Goal: Transaction & Acquisition: Obtain resource

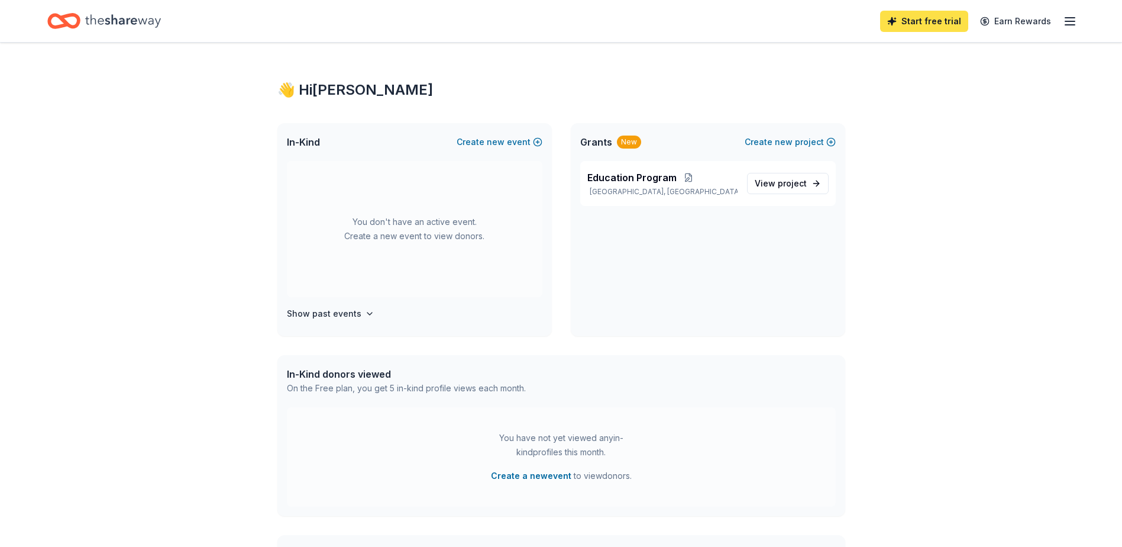
click at [935, 24] on link "Start free trial" at bounding box center [924, 21] width 88 height 21
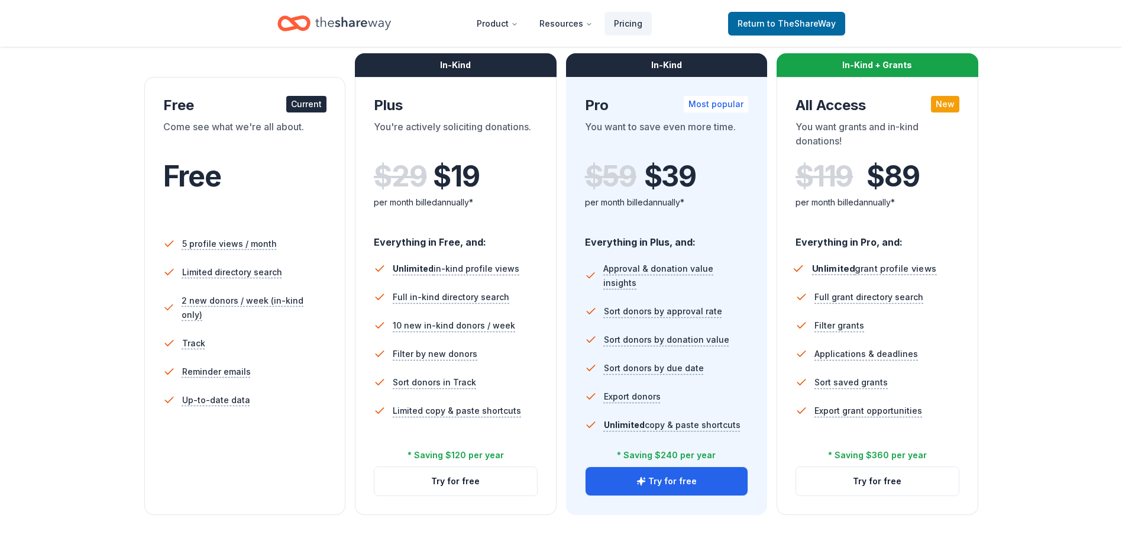
scroll to position [177, 0]
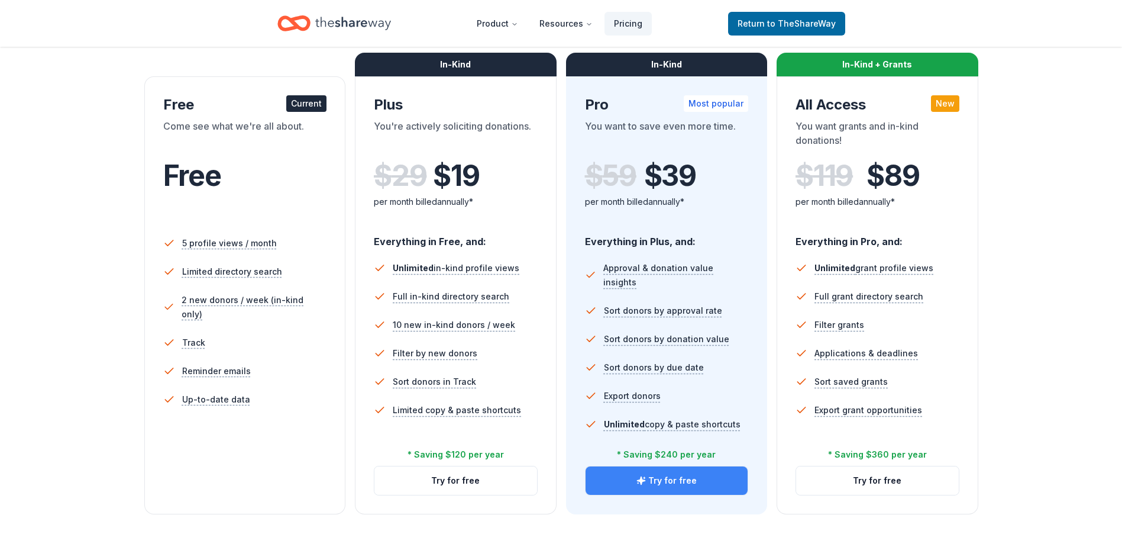
click at [718, 485] on button "Try for free" at bounding box center [667, 480] width 163 height 28
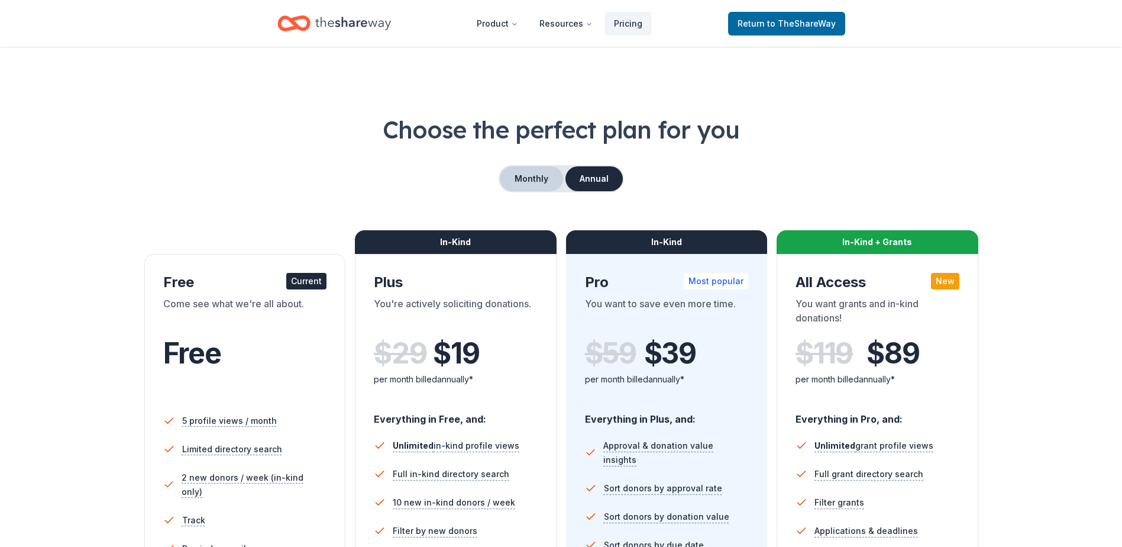
click at [556, 174] on button "Monthly" at bounding box center [531, 178] width 63 height 25
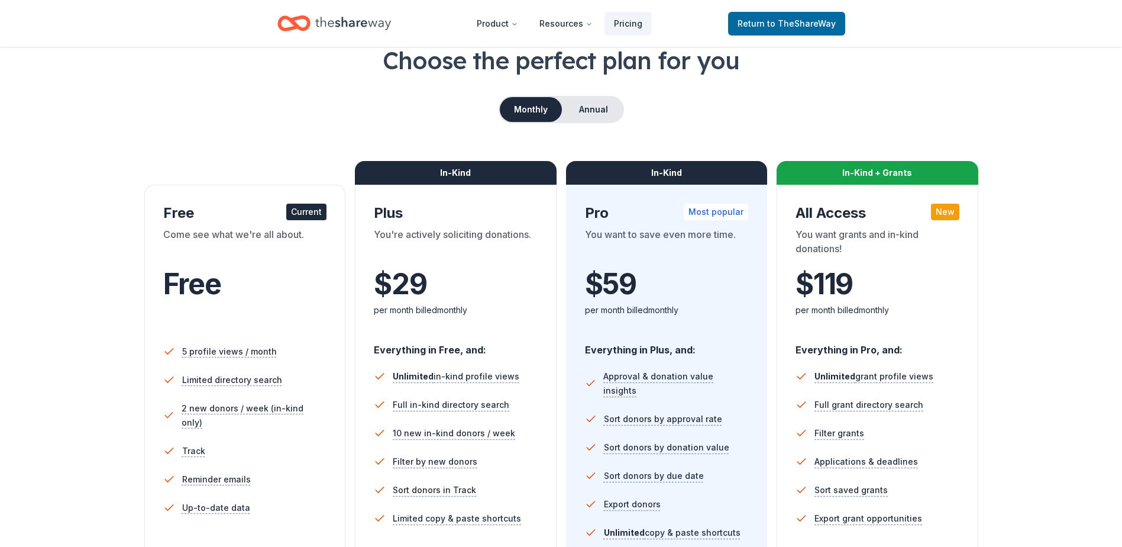
scroll to position [177, 0]
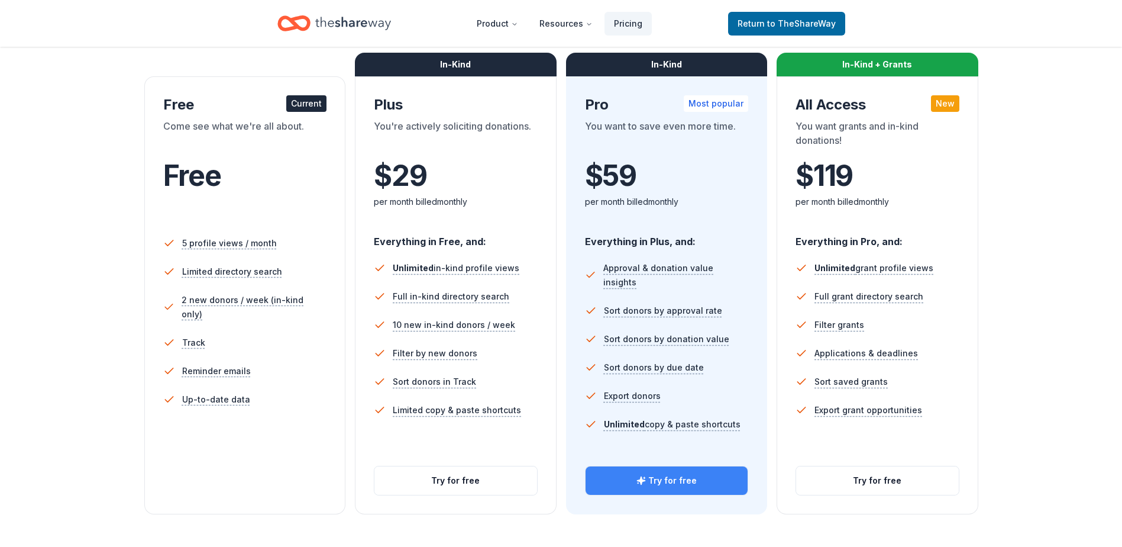
click at [627, 483] on button "Try for free" at bounding box center [667, 480] width 163 height 28
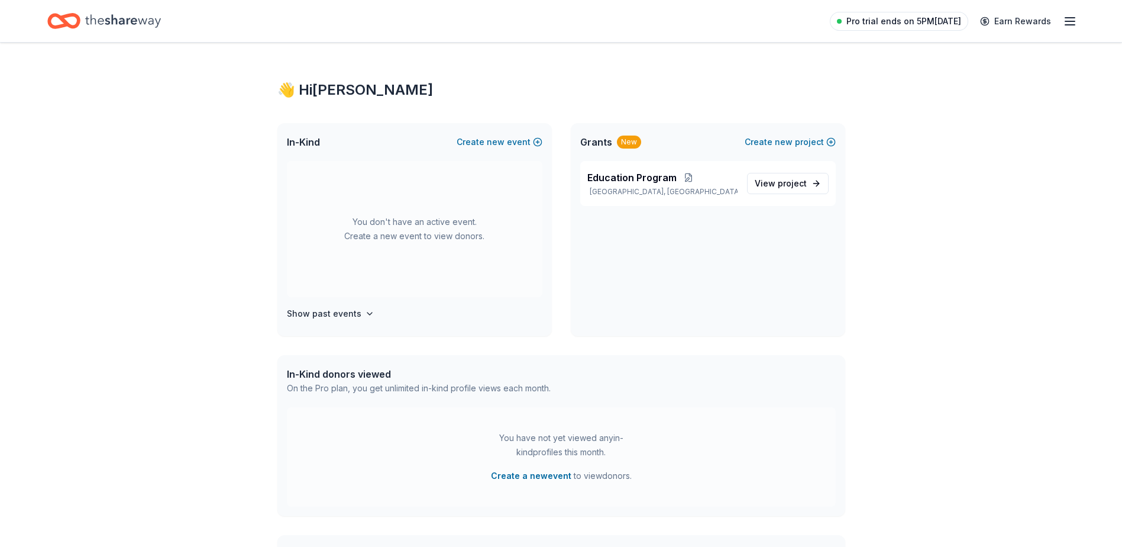
click at [927, 15] on span "Pro trial ends on 5PM[DATE]" at bounding box center [904, 21] width 115 height 14
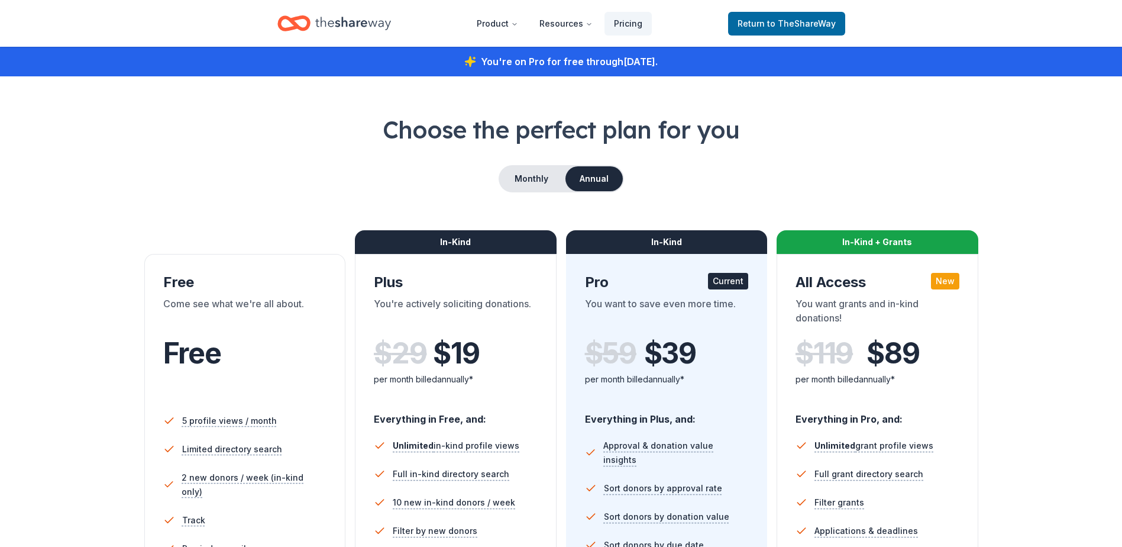
click at [1058, 25] on header "Product Resources Pricing Return to TheShareWay" at bounding box center [561, 23] width 1122 height 47
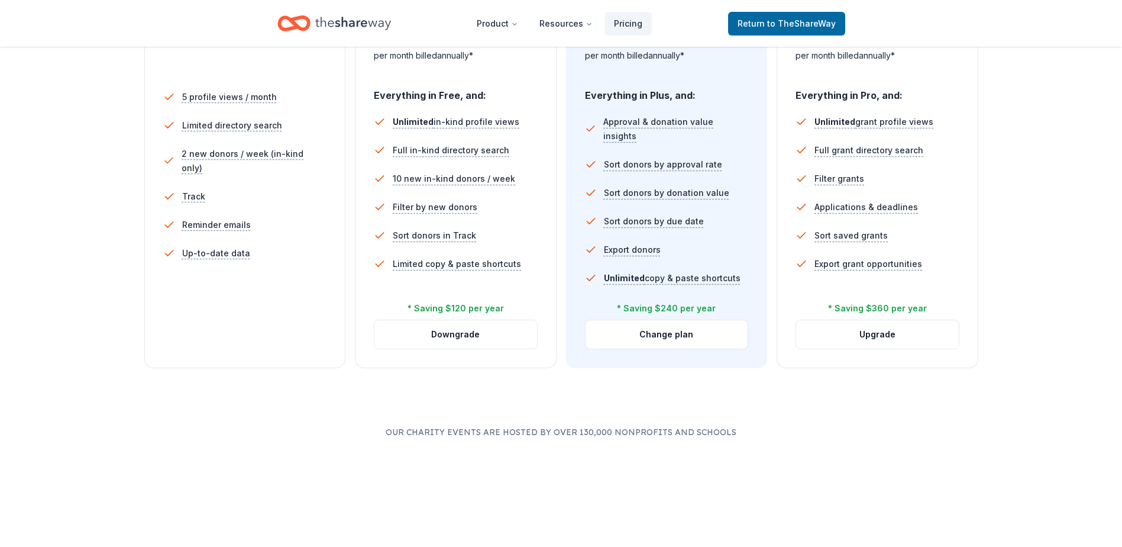
scroll to position [414, 0]
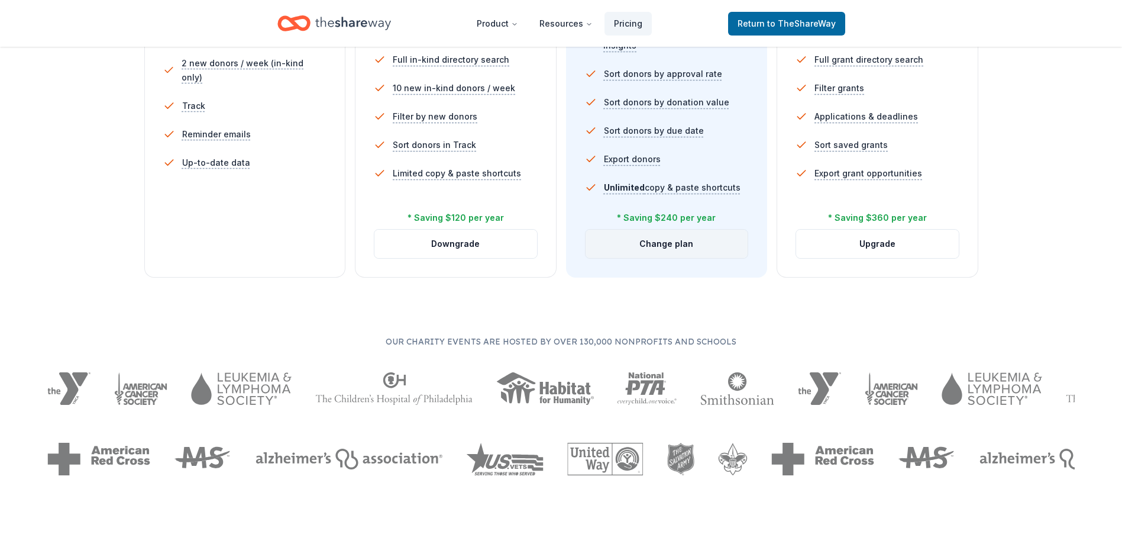
click at [679, 247] on button "Change plan" at bounding box center [667, 244] width 163 height 28
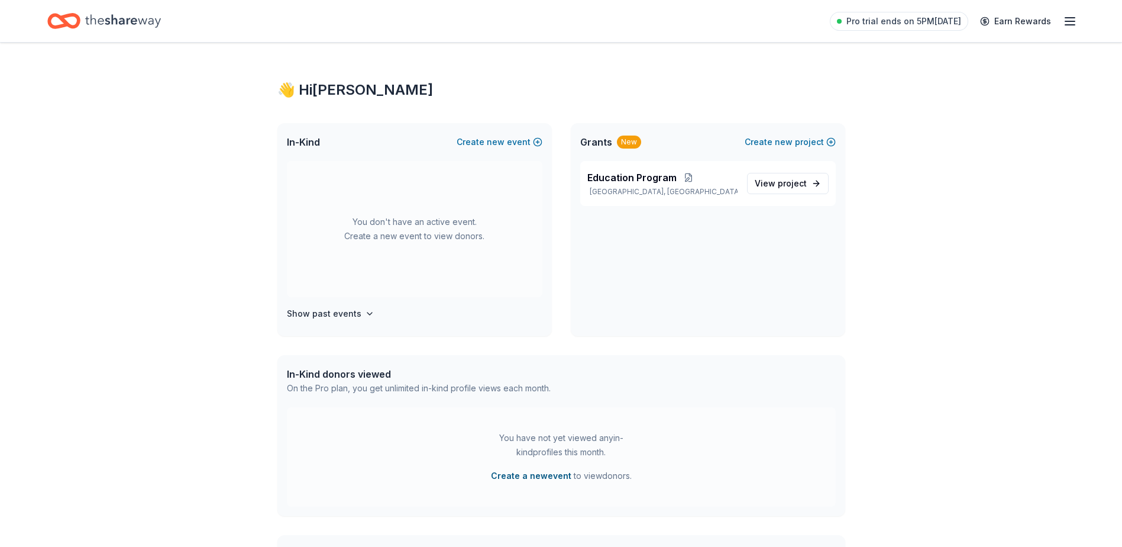
click at [530, 476] on button "Create a new event" at bounding box center [531, 476] width 80 height 14
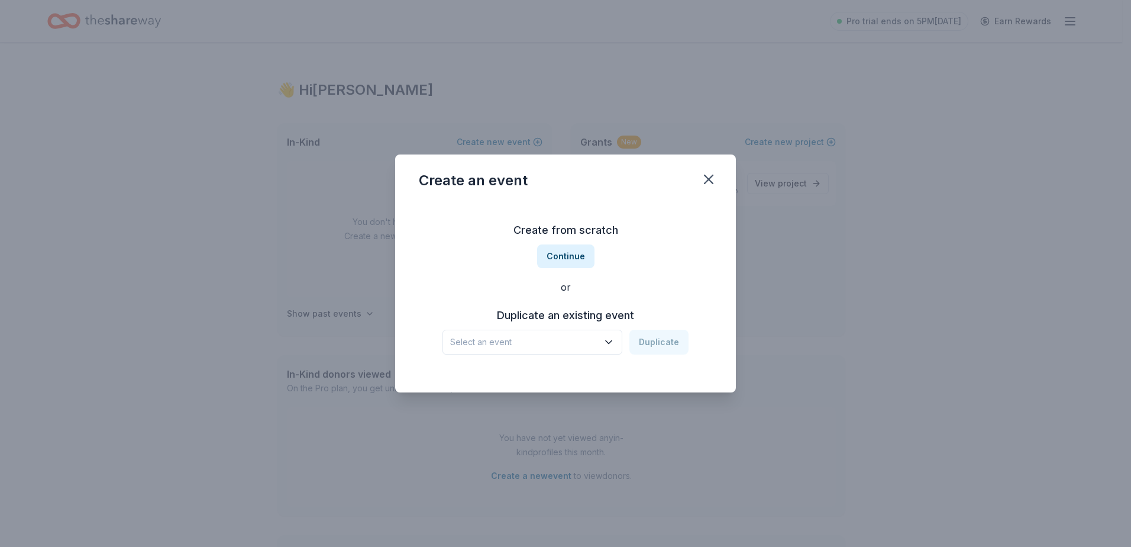
click at [572, 344] on span "Select an event" at bounding box center [524, 342] width 148 height 14
click at [574, 256] on button "Continue" at bounding box center [565, 256] width 57 height 24
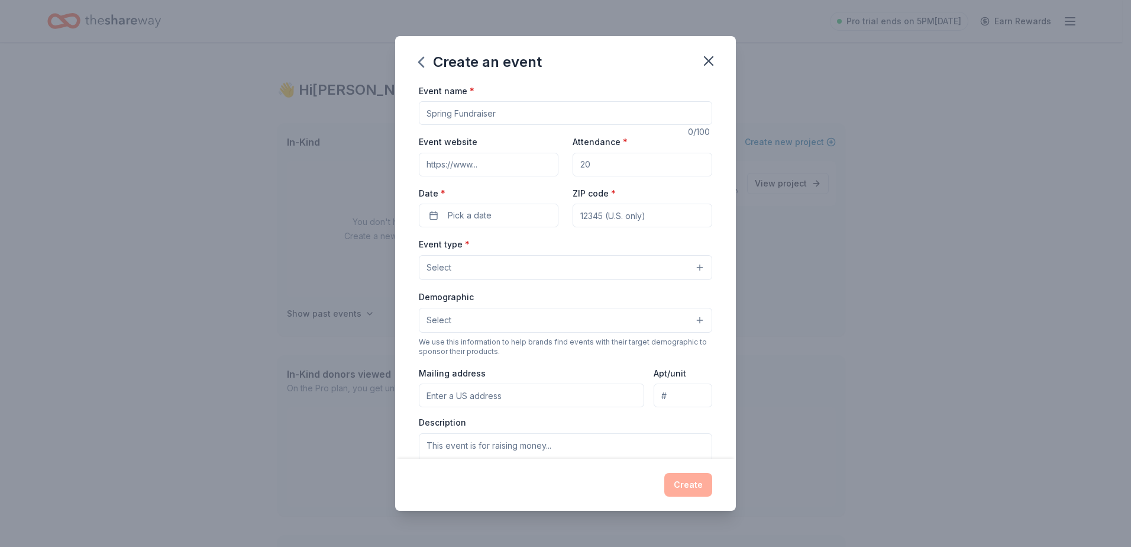
drag, startPoint x: 694, startPoint y: 488, endPoint x: 556, endPoint y: 166, distance: 350.1
click at [694, 488] on div "Create" at bounding box center [565, 485] width 293 height 24
click at [534, 91] on div "Event name *" at bounding box center [565, 104] width 293 height 42
click at [532, 104] on input "Event name *" at bounding box center [565, 113] width 293 height 24
drag, startPoint x: 647, startPoint y: 212, endPoint x: 669, endPoint y: 176, distance: 41.4
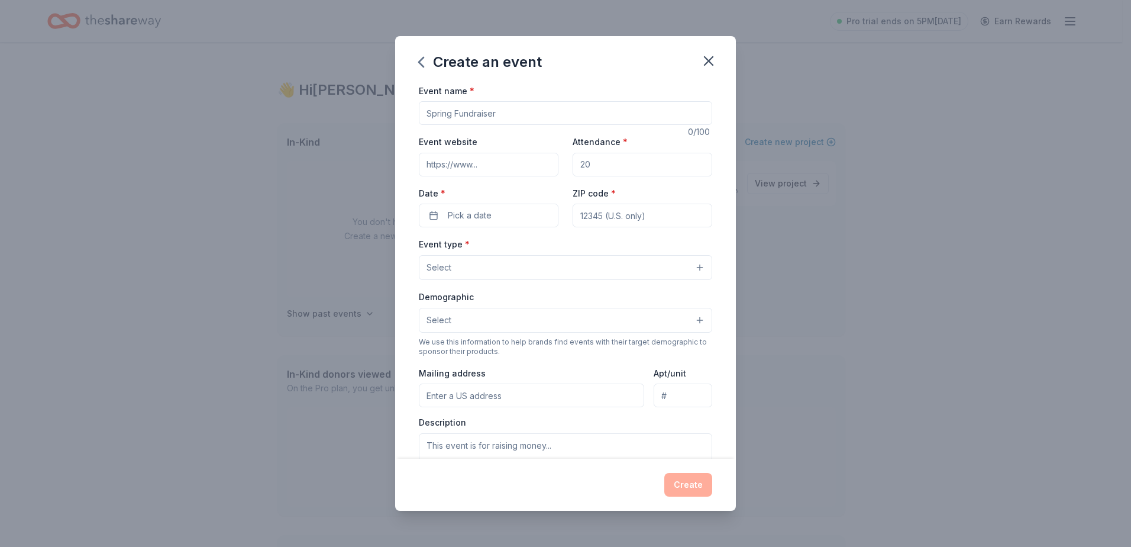
click at [654, 211] on input "ZIP code *" at bounding box center [643, 216] width 140 height 24
click at [707, 60] on icon "button" at bounding box center [709, 61] width 17 height 17
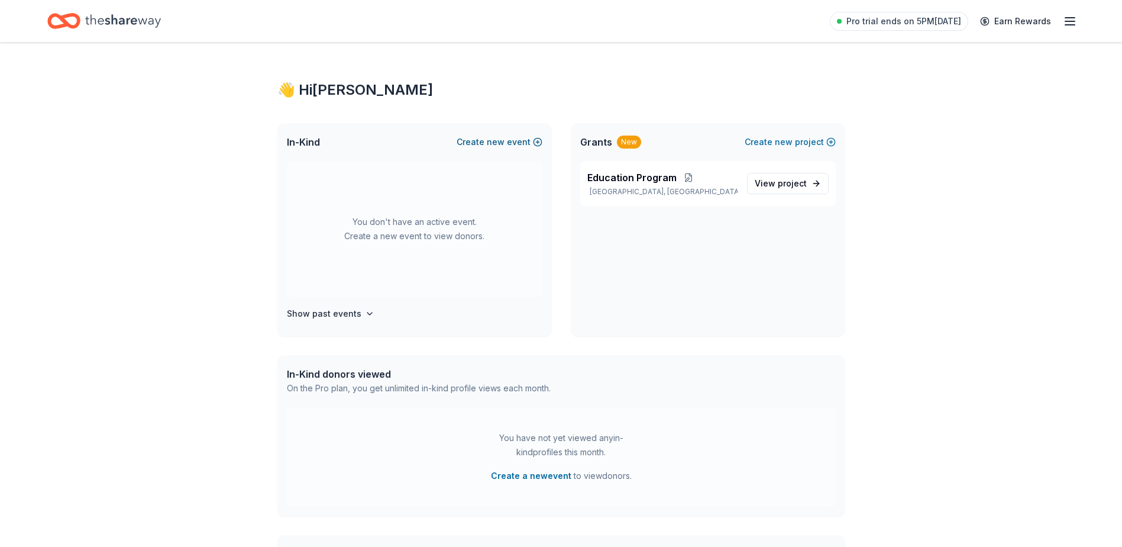
click at [482, 149] on button "Create new event" at bounding box center [500, 142] width 86 height 14
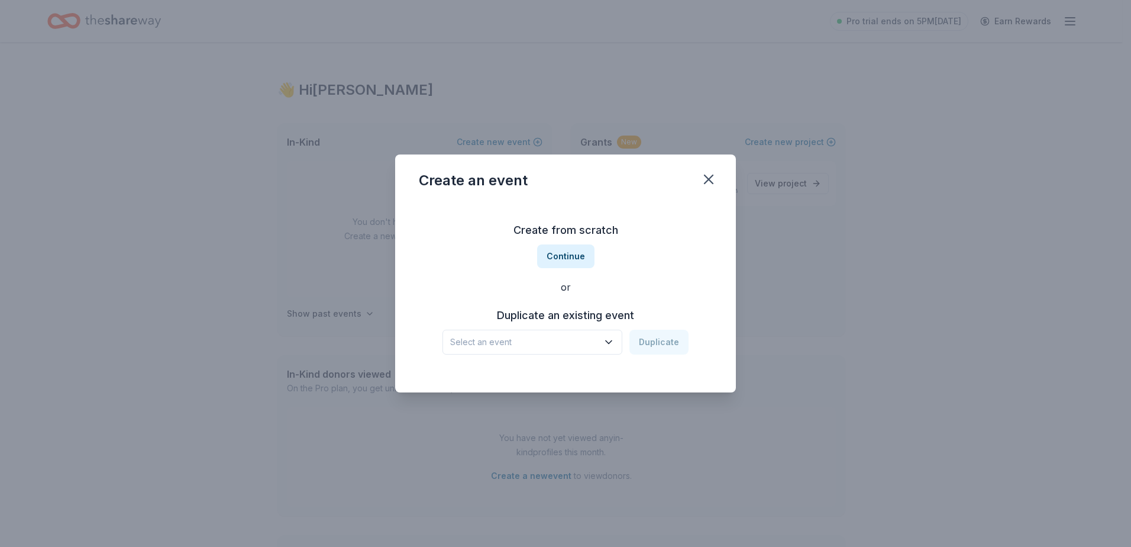
click at [522, 334] on button "Select an event" at bounding box center [533, 342] width 180 height 25
click at [518, 385] on div "Aug 01, 2025 · FL" at bounding box center [513, 388] width 117 height 14
click at [640, 334] on button "Duplicate" at bounding box center [659, 342] width 59 height 25
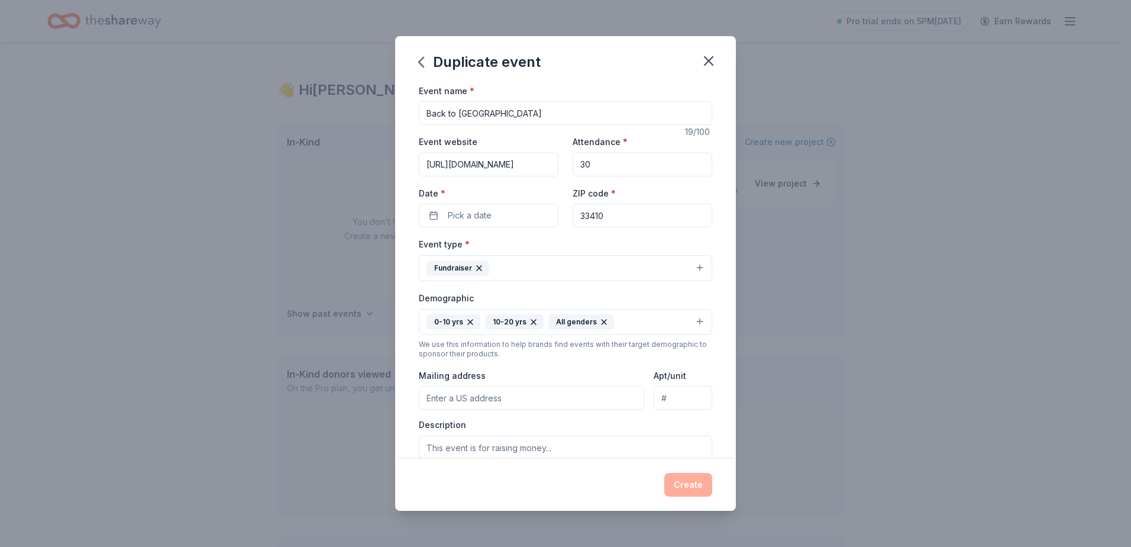
click at [676, 489] on div "Create" at bounding box center [565, 485] width 293 height 24
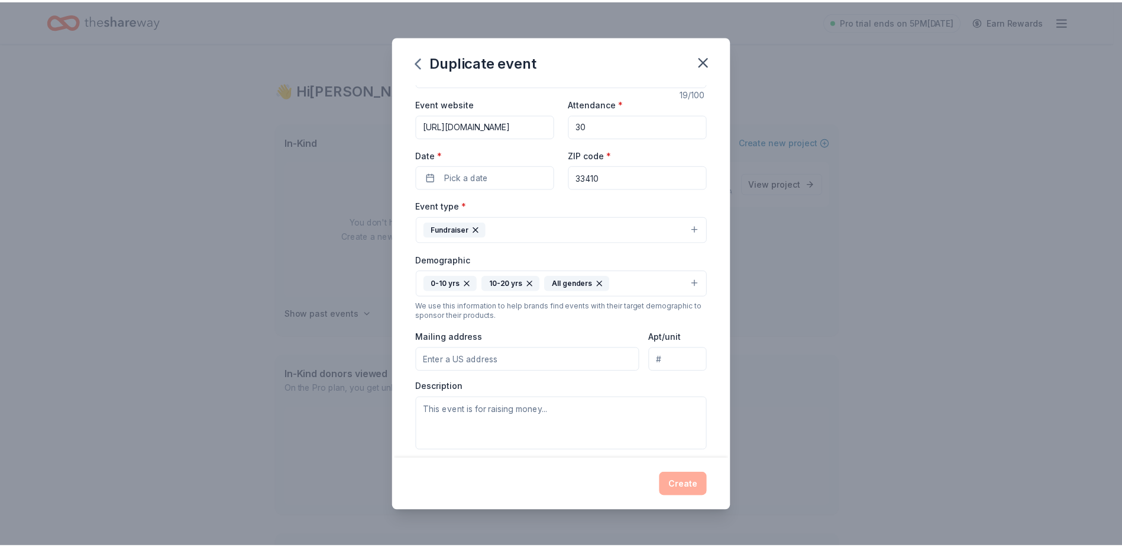
scroll to position [59, 0]
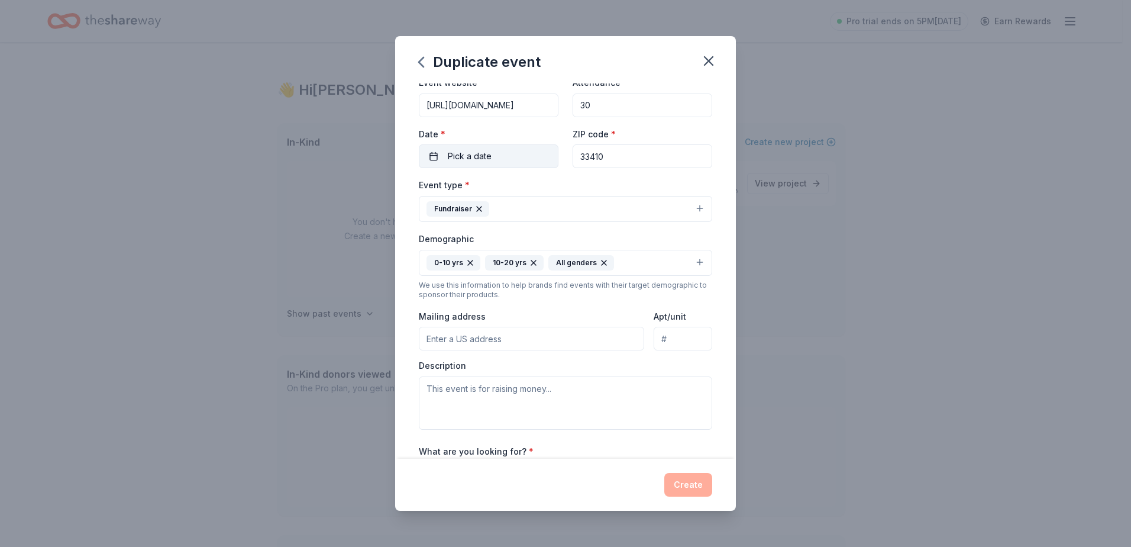
click at [486, 156] on span "Pick a date" at bounding box center [470, 156] width 44 height 14
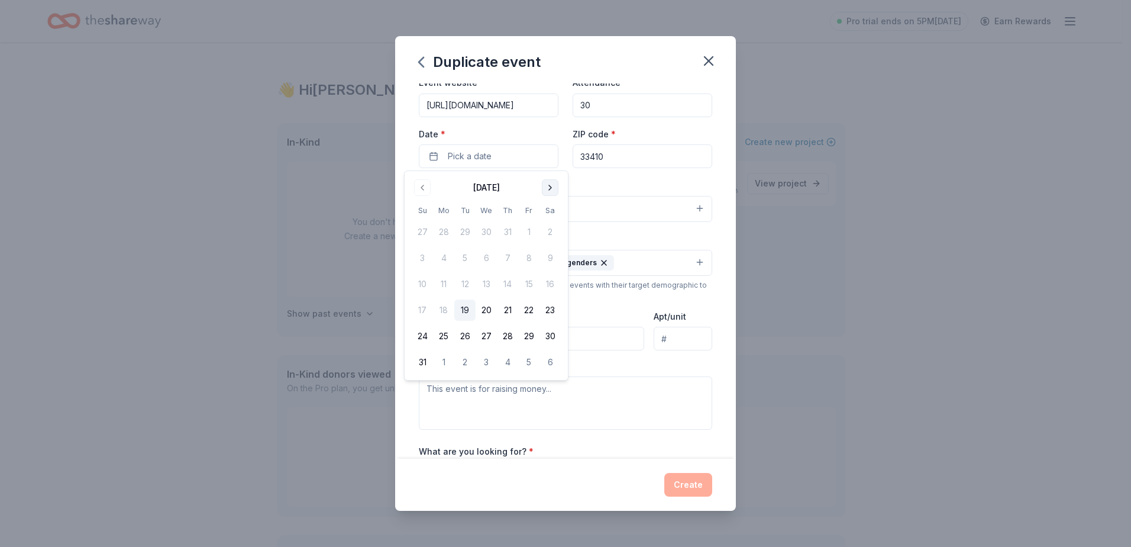
click at [556, 187] on button "Go to next month" at bounding box center [550, 187] width 17 height 17
click at [547, 187] on button "Go to next month" at bounding box center [550, 187] width 17 height 17
click at [440, 351] on div "October 2025 Su Mo Tu We Th Fr Sa 28 29 30 1 2 3 4 5 6 7 8 9 10 11 12 13 14 15 …" at bounding box center [486, 262] width 163 height 183
click at [455, 320] on td "21" at bounding box center [464, 309] width 21 height 21
click at [449, 312] on button "20" at bounding box center [443, 309] width 21 height 21
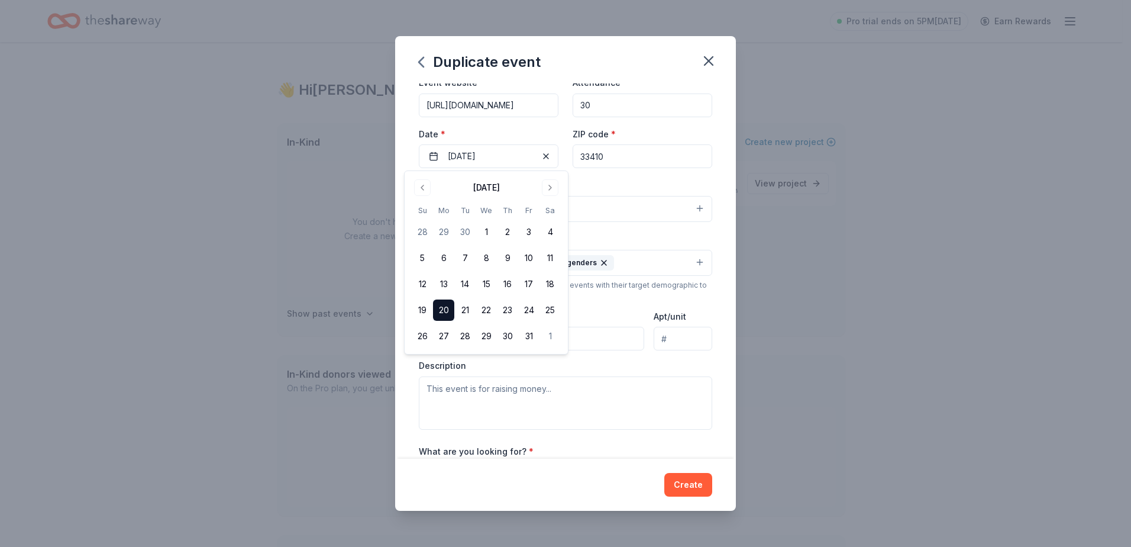
click at [577, 242] on div "Demographic 0-10 yrs 10-20 yrs All genders" at bounding box center [565, 253] width 293 height 44
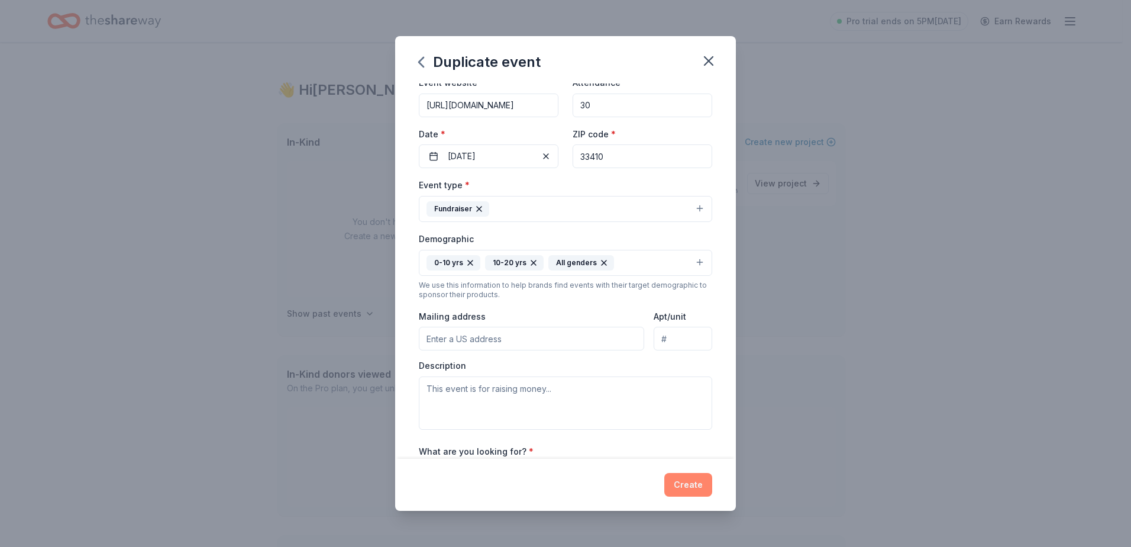
click at [682, 481] on button "Create" at bounding box center [688, 485] width 48 height 24
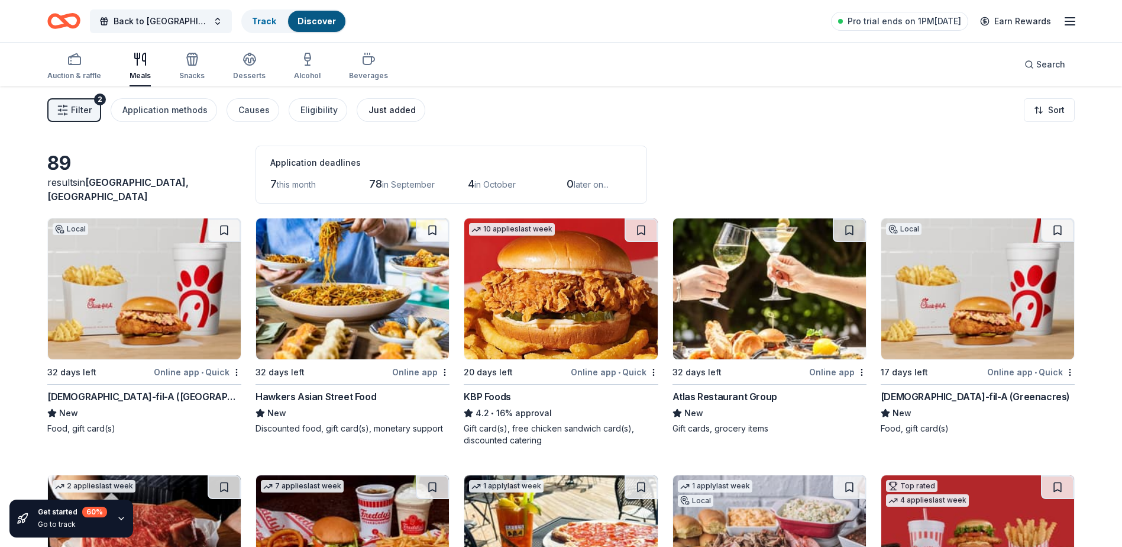
click at [379, 110] on div "Just added" at bounding box center [392, 110] width 47 height 14
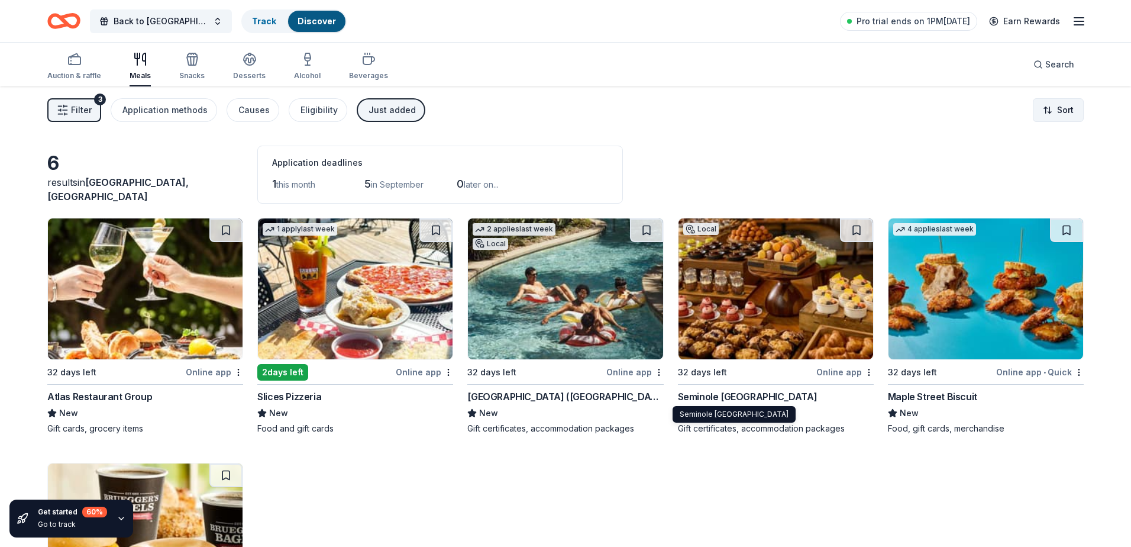
click at [1038, 106] on html "Back to School Bash Track Discover Pro trial ends on 1PM, 8/26 Earn Rewards Auc…" at bounding box center [565, 273] width 1131 height 547
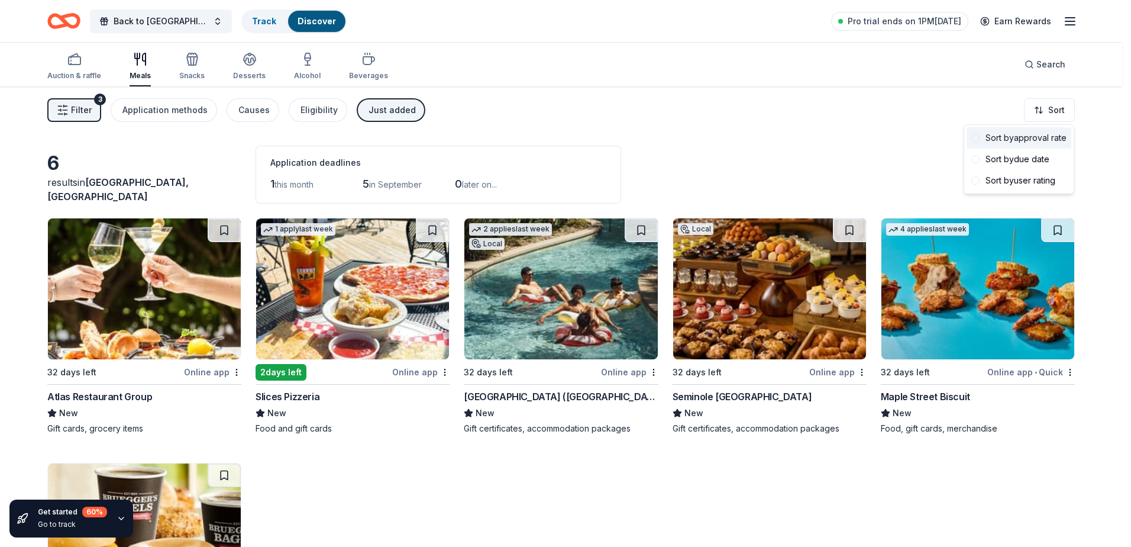
click at [1023, 135] on div "Sort by approval rate" at bounding box center [1019, 137] width 105 height 21
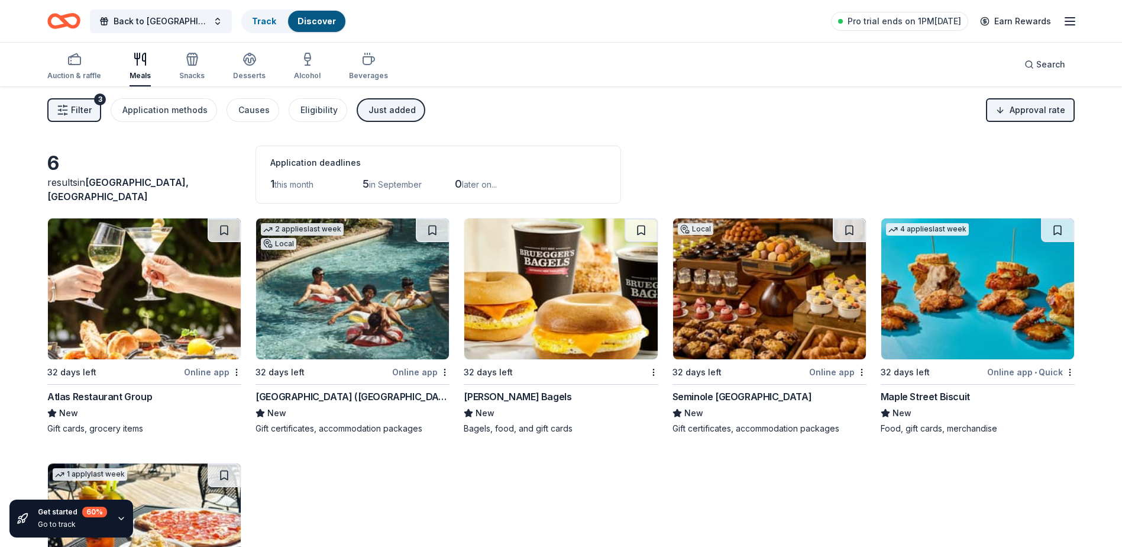
click at [379, 106] on div "Just added" at bounding box center [392, 110] width 47 height 14
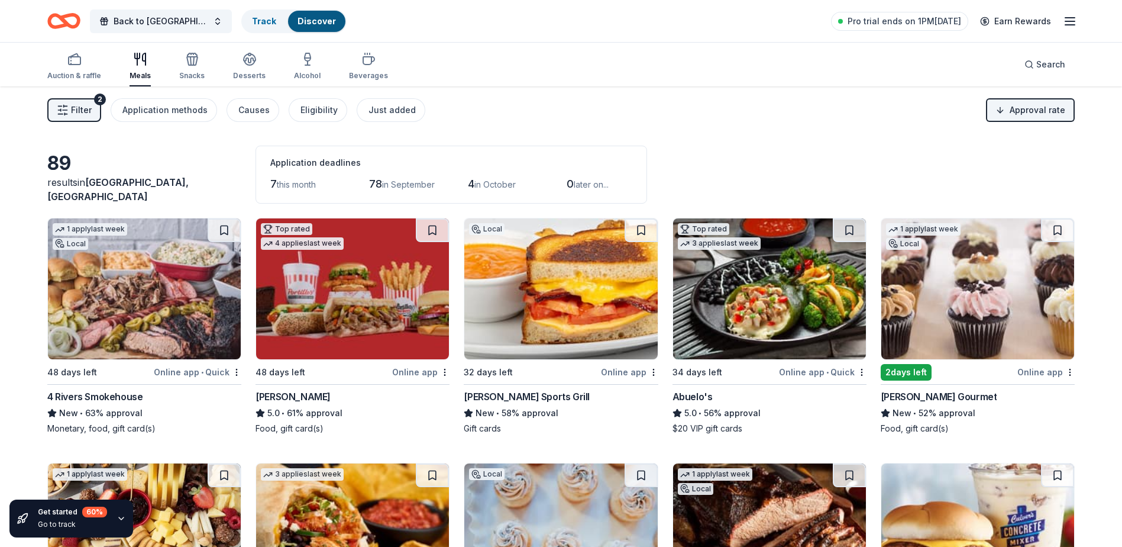
click at [72, 120] on button "Filter 2" at bounding box center [74, 110] width 54 height 24
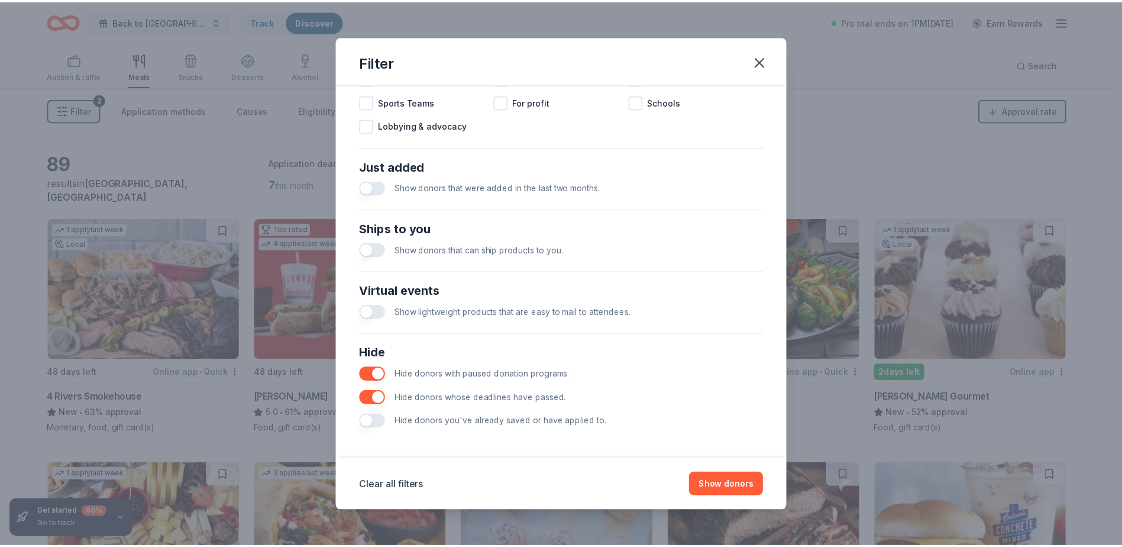
scroll to position [405, 0]
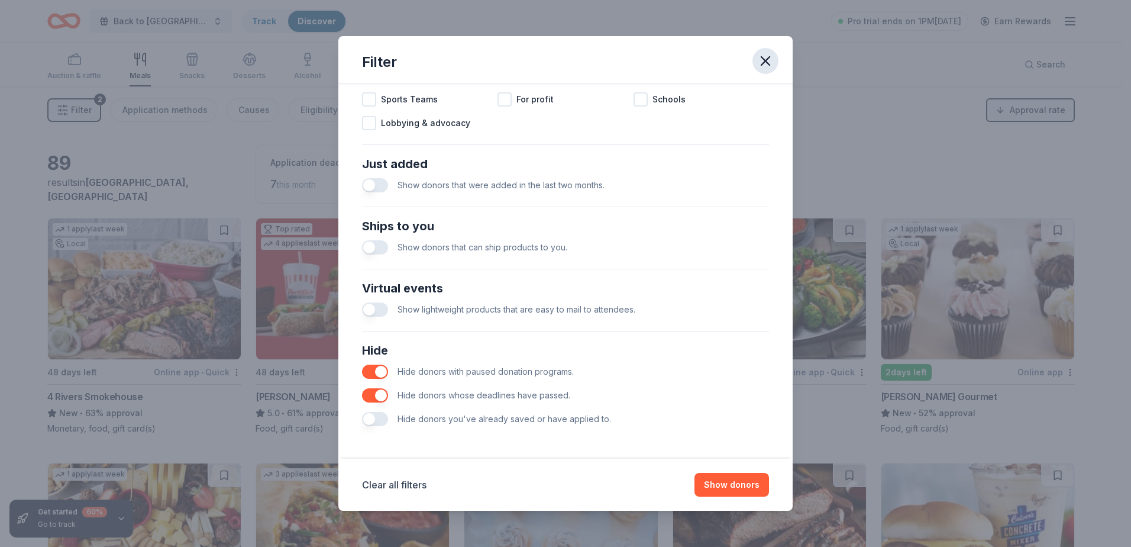
click at [759, 63] on icon "button" at bounding box center [765, 61] width 17 height 17
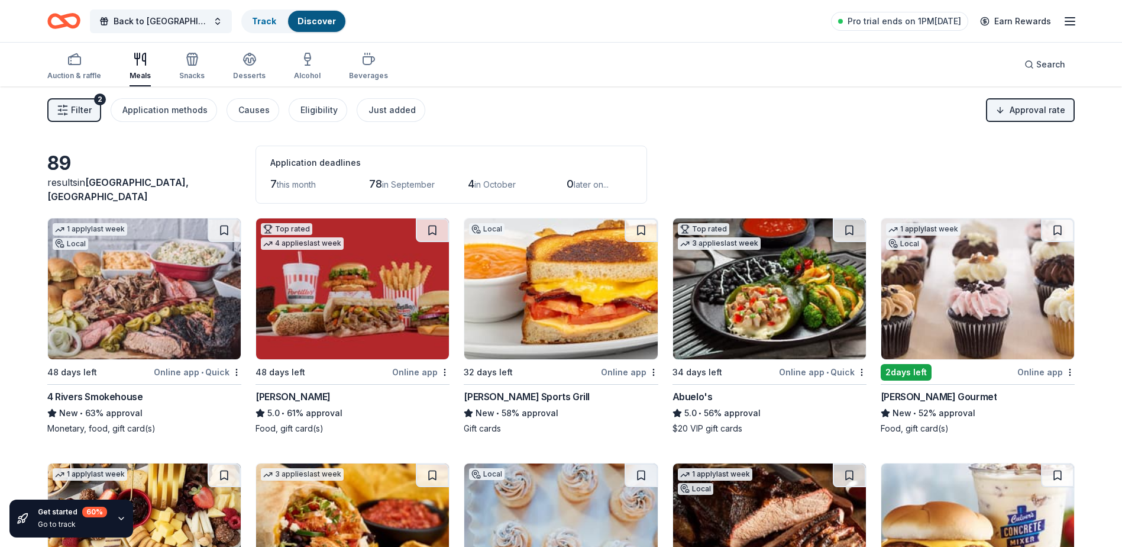
click at [1066, 20] on icon "button" at bounding box center [1070, 21] width 14 height 14
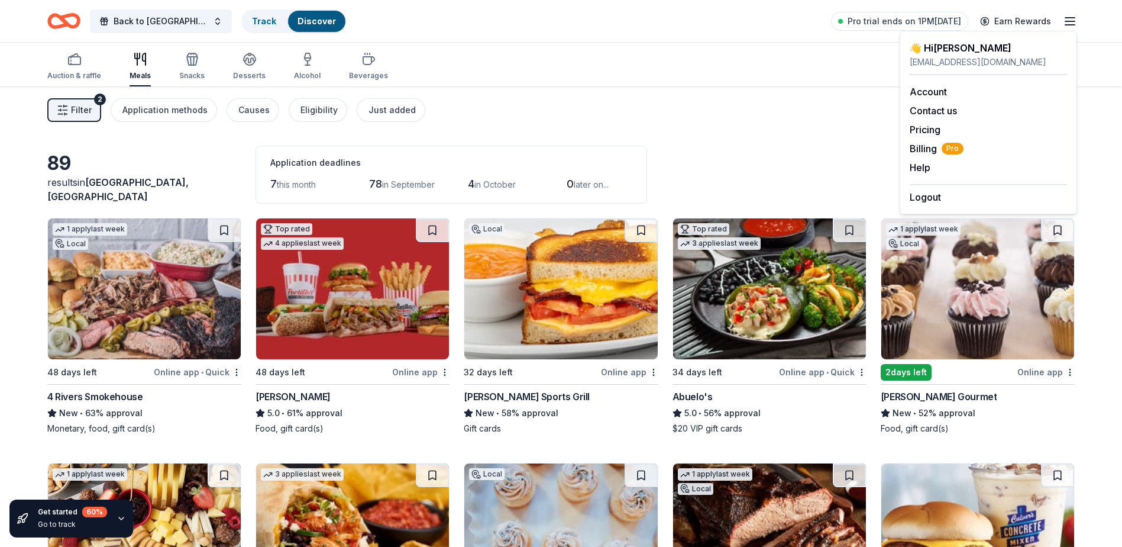
click at [931, 140] on div "Account Contact us Pricing Billing Pro Help Earn rewards" at bounding box center [988, 129] width 157 height 109
click at [931, 146] on span "Billing Pro" at bounding box center [937, 148] width 54 height 14
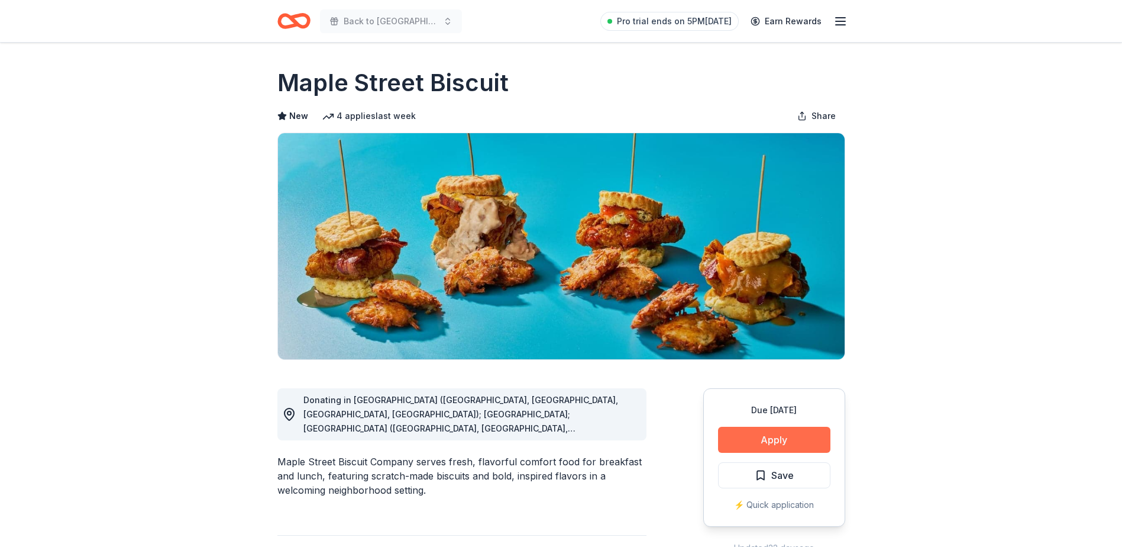
click at [782, 437] on button "Apply" at bounding box center [774, 440] width 112 height 26
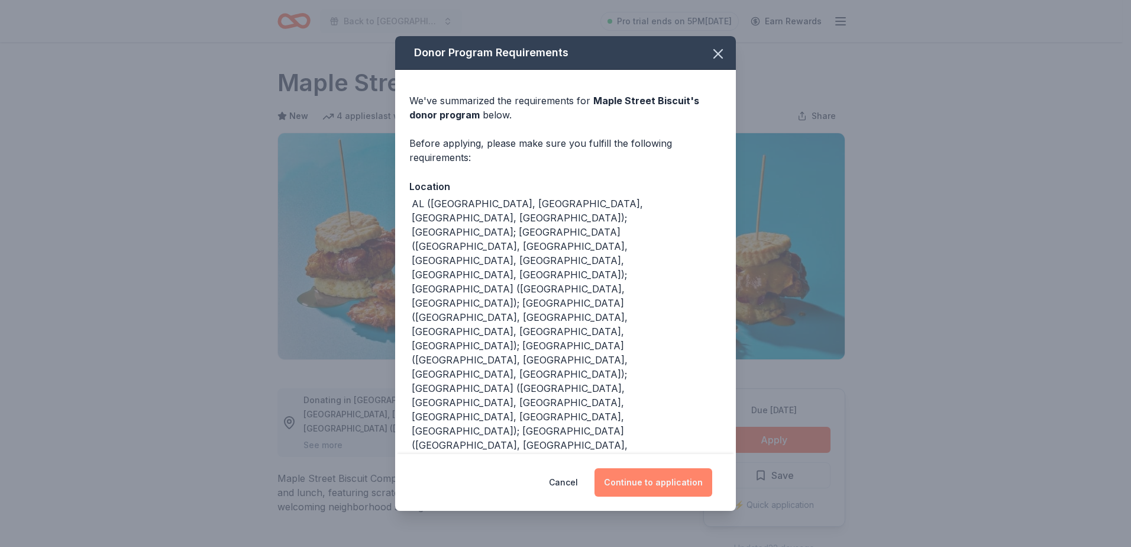
click at [633, 468] on button "Continue to application" at bounding box center [654, 482] width 118 height 28
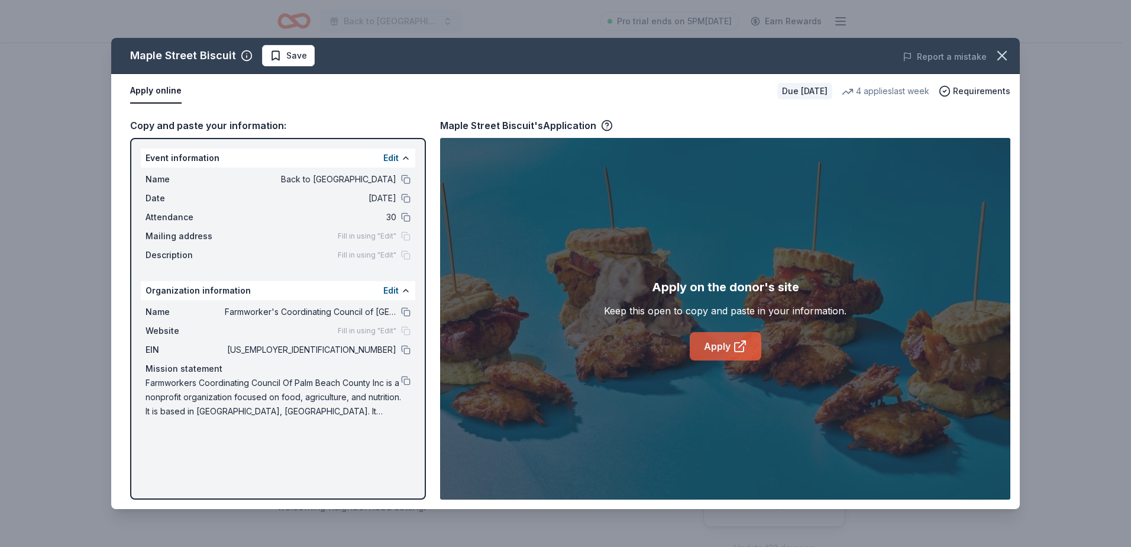
click at [727, 346] on link "Apply" at bounding box center [726, 346] width 72 height 28
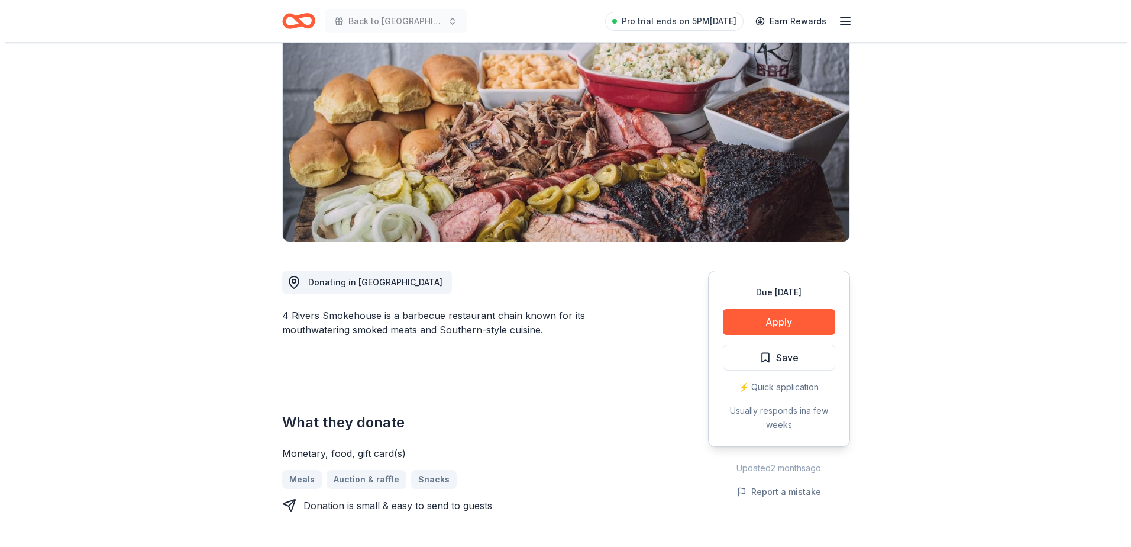
scroll to position [118, 0]
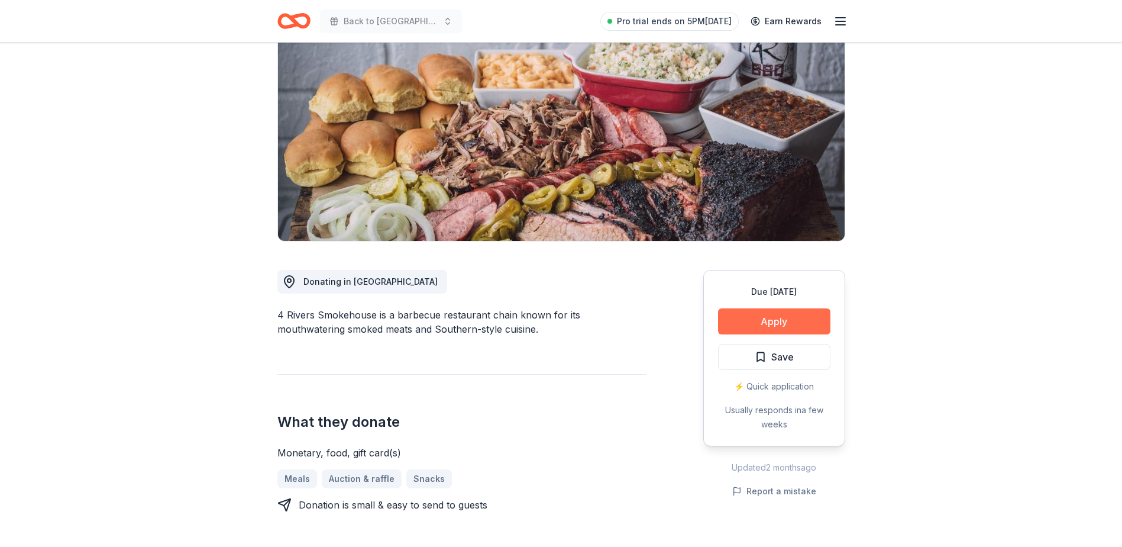
click at [774, 316] on button "Apply" at bounding box center [774, 321] width 112 height 26
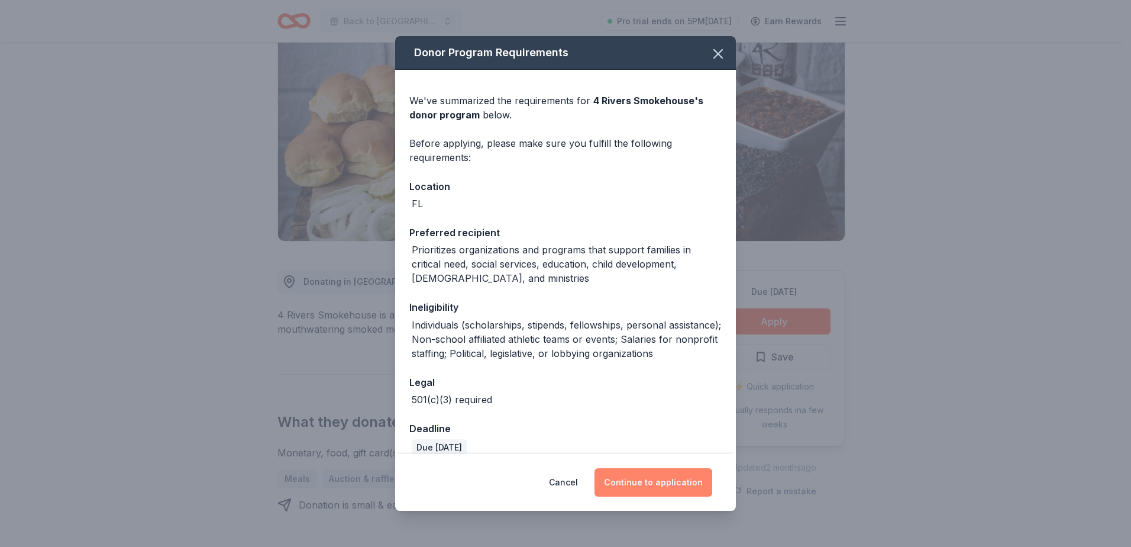
click at [657, 481] on button "Continue to application" at bounding box center [654, 482] width 118 height 28
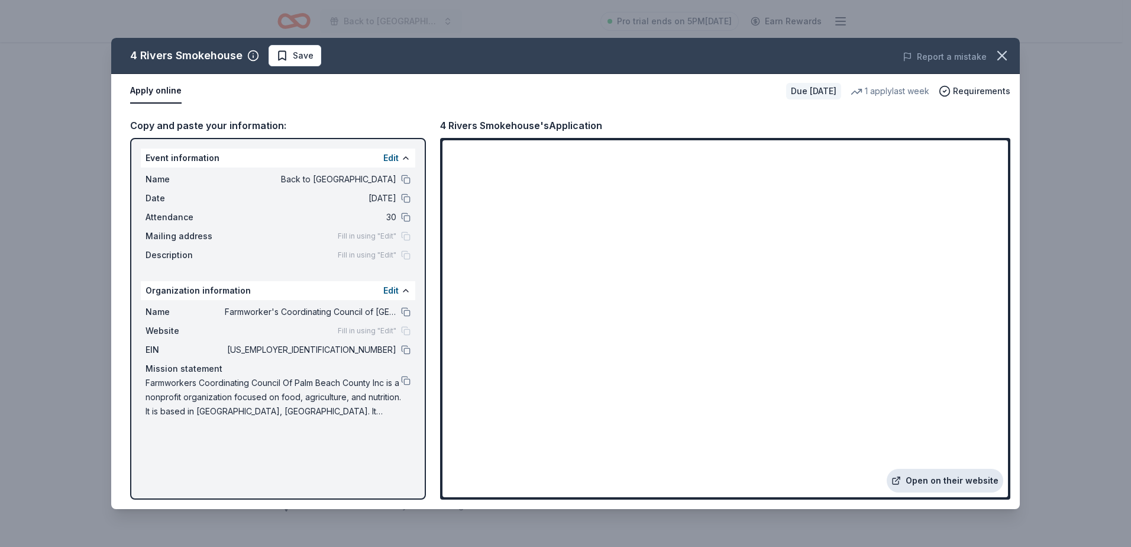
click at [941, 479] on link "Open on their website" at bounding box center [945, 481] width 117 height 24
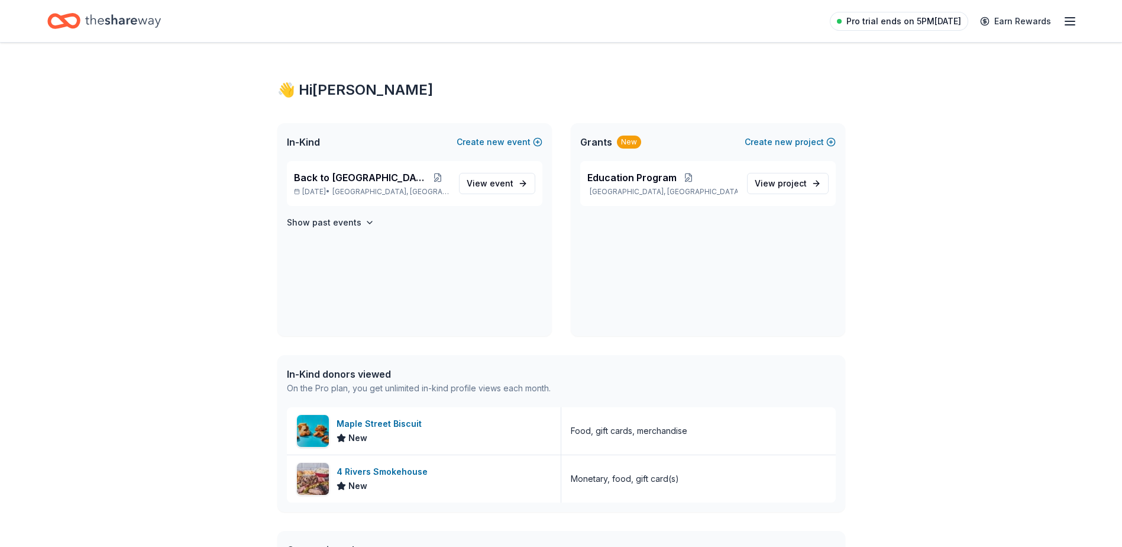
click at [892, 25] on span "Pro trial ends on 5PM[DATE]" at bounding box center [904, 21] width 115 height 14
click at [879, 19] on span "Pro trial ends on 5PM[DATE]" at bounding box center [904, 21] width 115 height 14
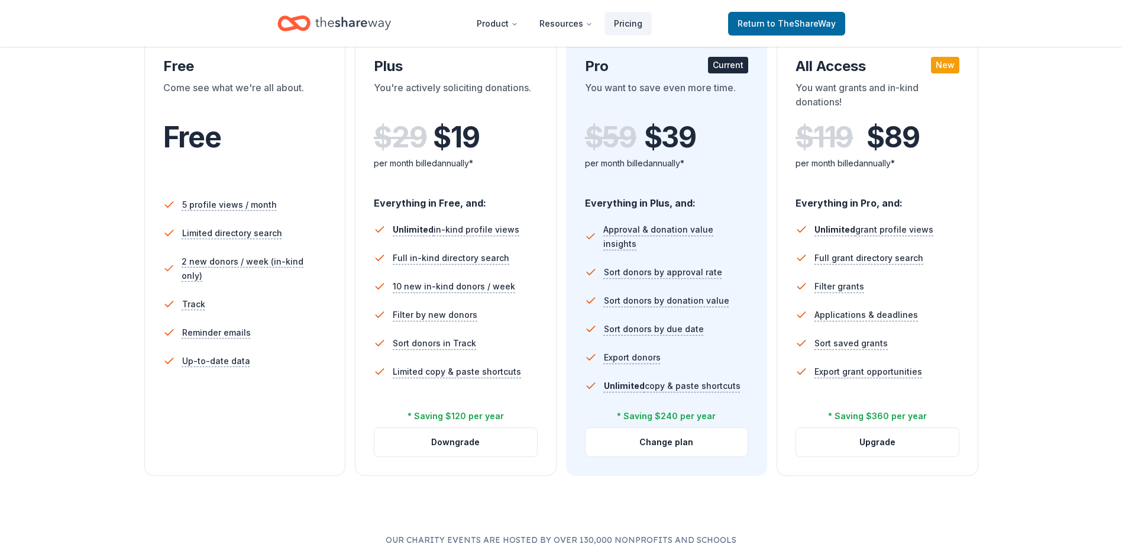
scroll to position [237, 0]
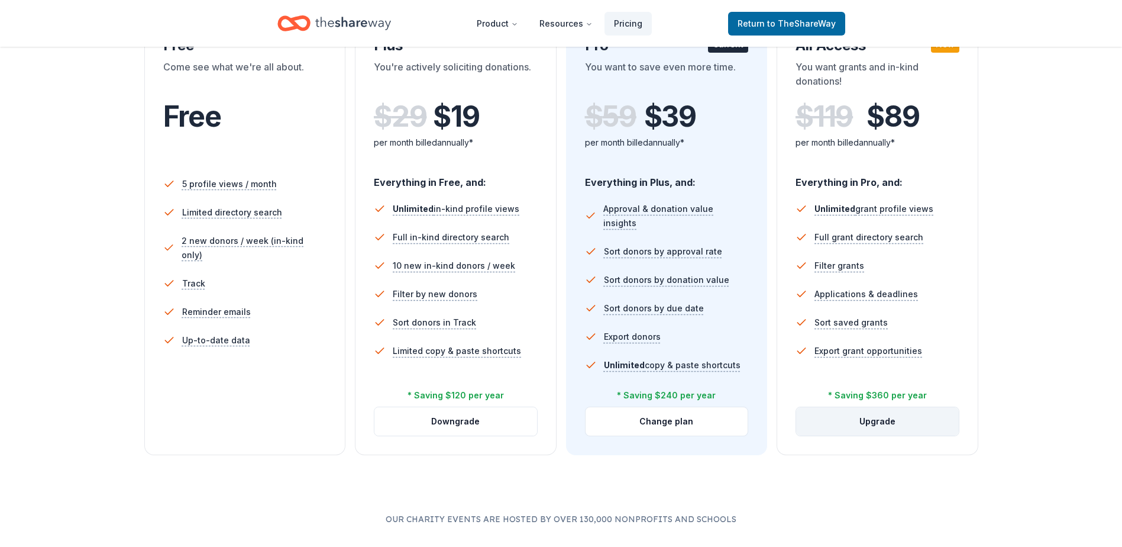
click at [873, 418] on button "Upgrade" at bounding box center [877, 421] width 163 height 28
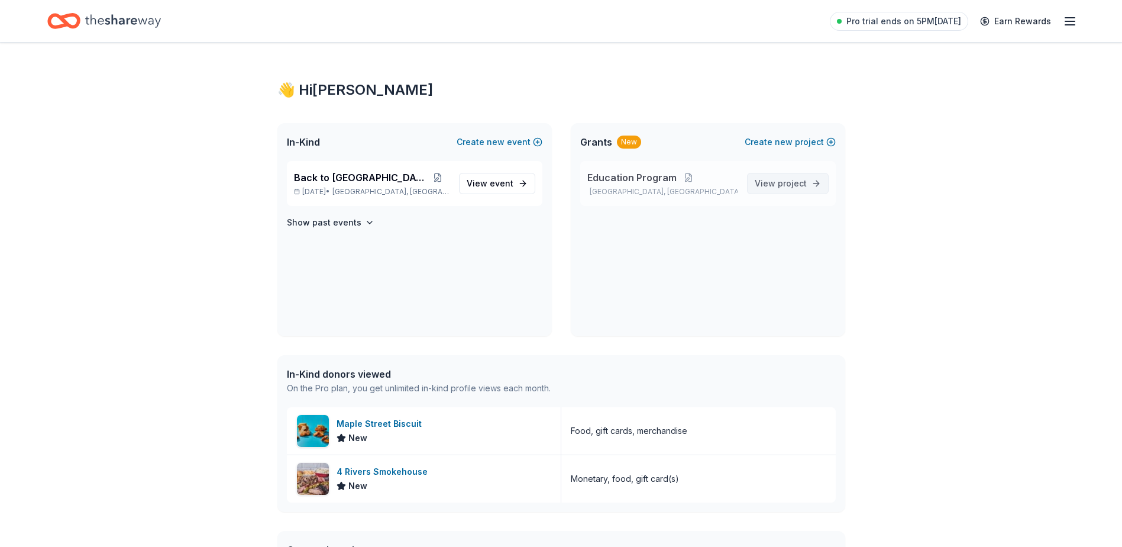
click at [787, 183] on span "project" at bounding box center [792, 183] width 29 height 10
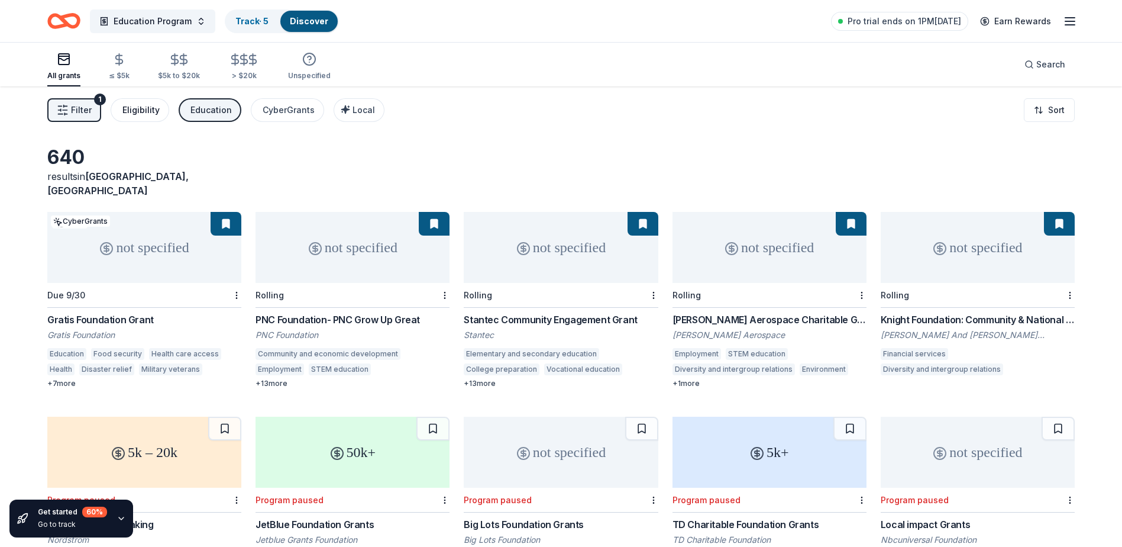
click at [120, 107] on button "Eligibility" at bounding box center [140, 110] width 59 height 24
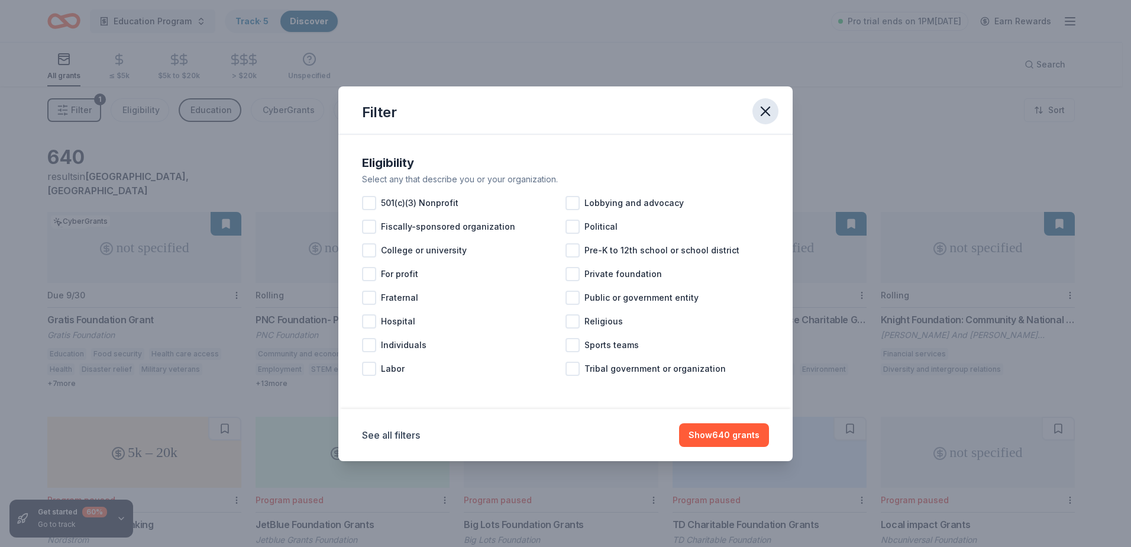
click at [774, 109] on button "button" at bounding box center [766, 111] width 26 height 26
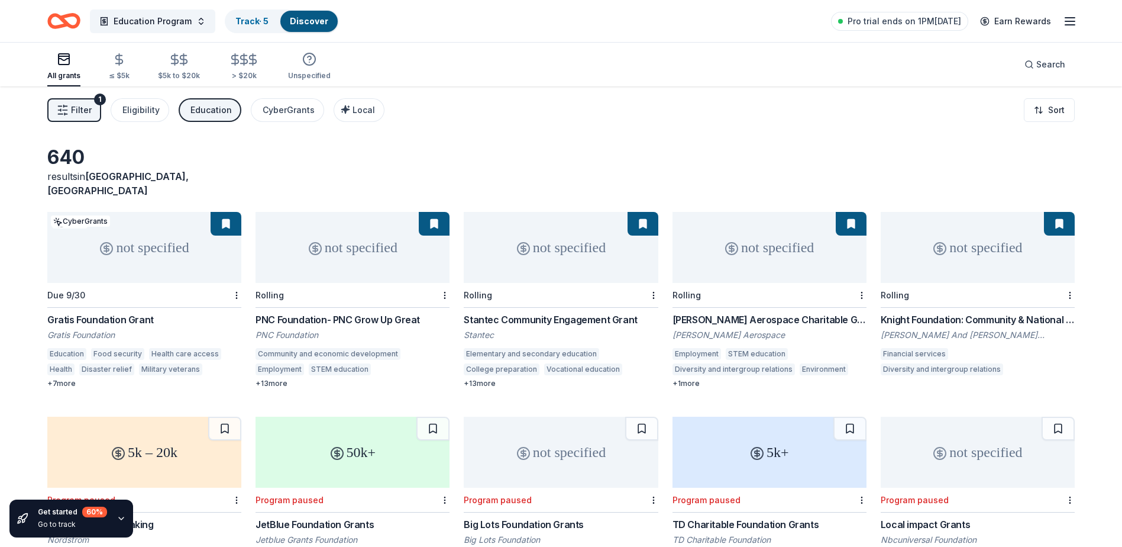
click at [56, 108] on button "Filter 1" at bounding box center [74, 110] width 54 height 24
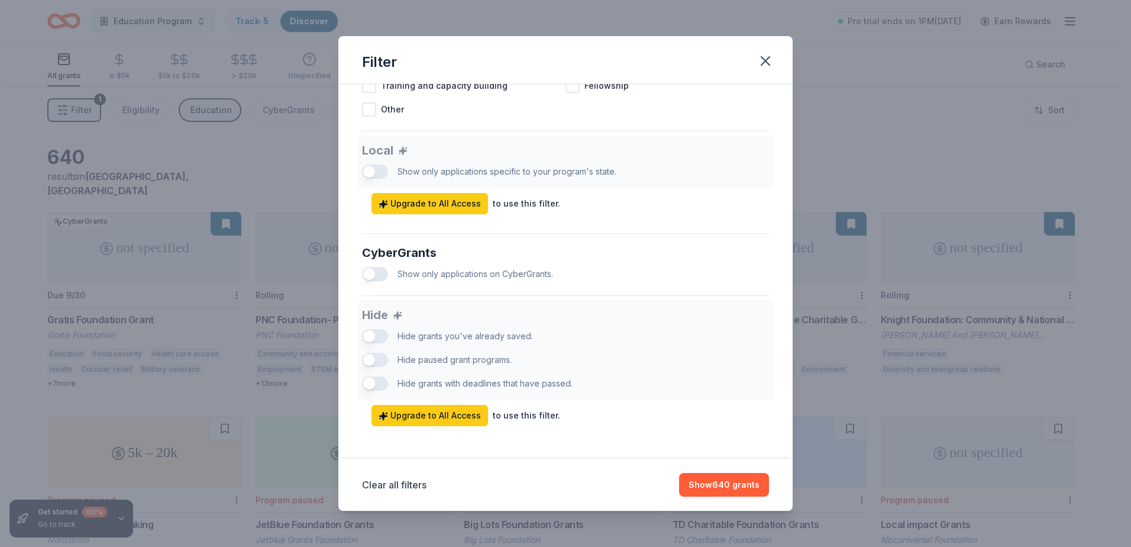
scroll to position [643, 0]
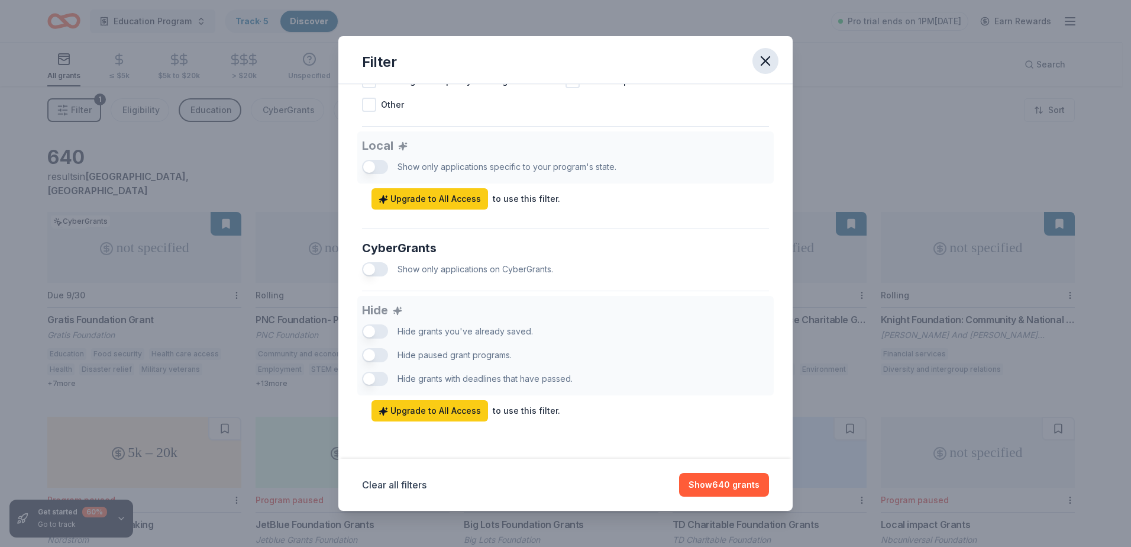
click at [767, 59] on icon "button" at bounding box center [765, 61] width 8 height 8
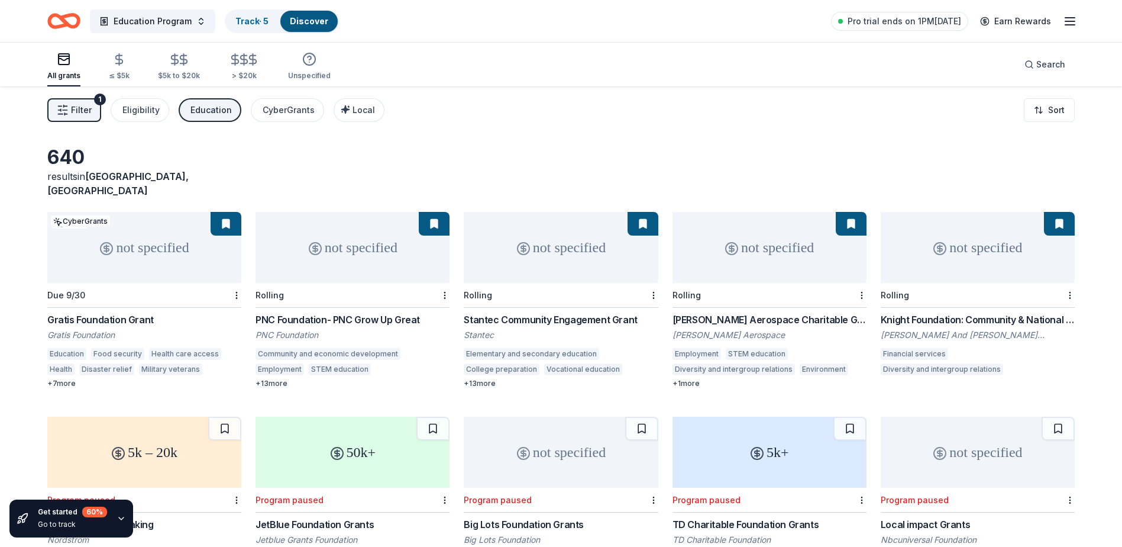
click at [194, 119] on button "Education" at bounding box center [210, 110] width 63 height 24
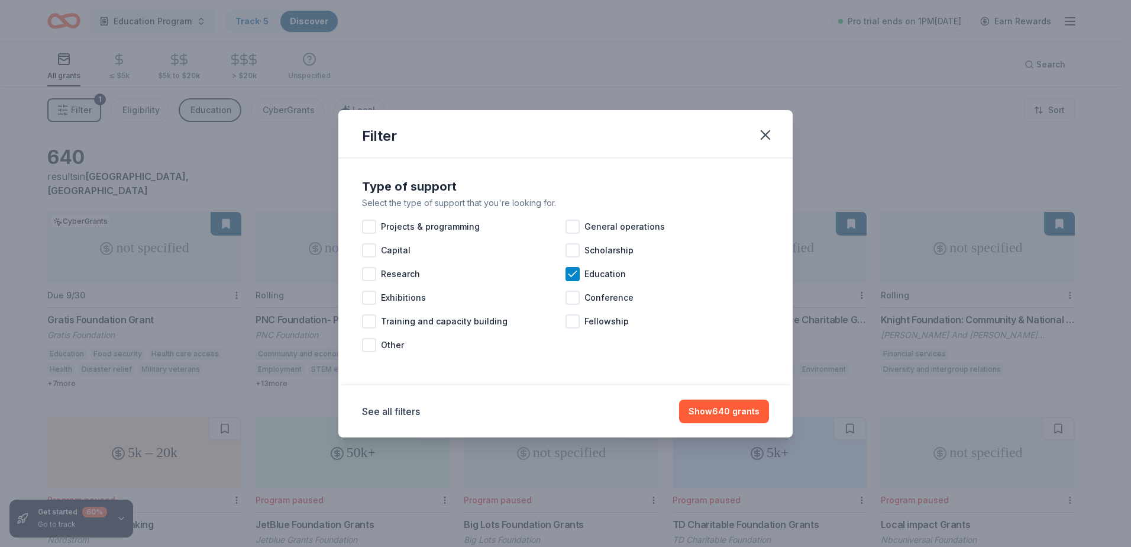
click at [776, 125] on div "Filter" at bounding box center [565, 134] width 454 height 48
click at [761, 137] on icon "button" at bounding box center [765, 135] width 17 height 17
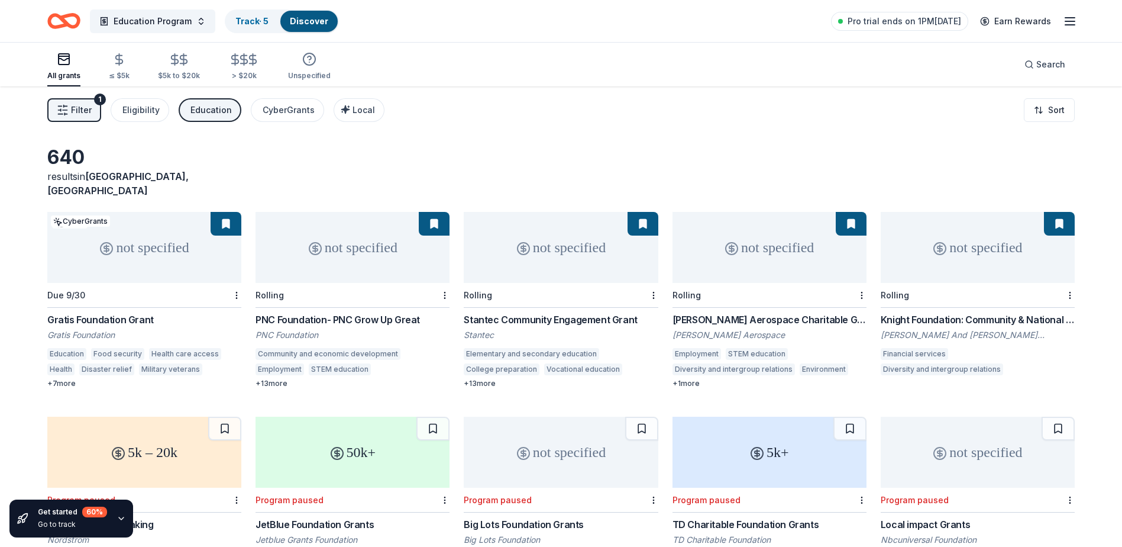
click at [78, 112] on span "Filter" at bounding box center [81, 110] width 21 height 14
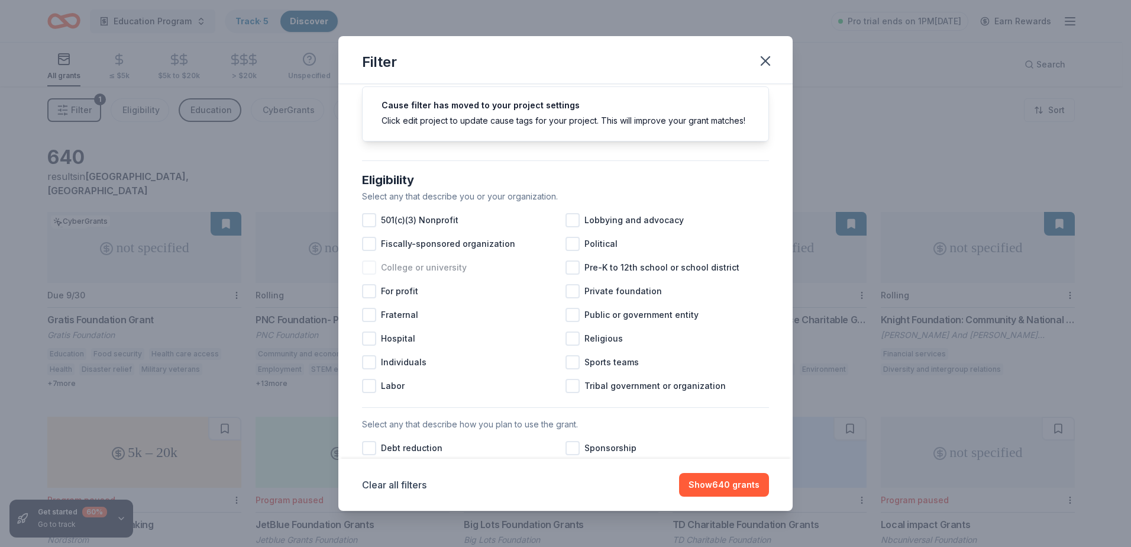
scroll to position [59, 0]
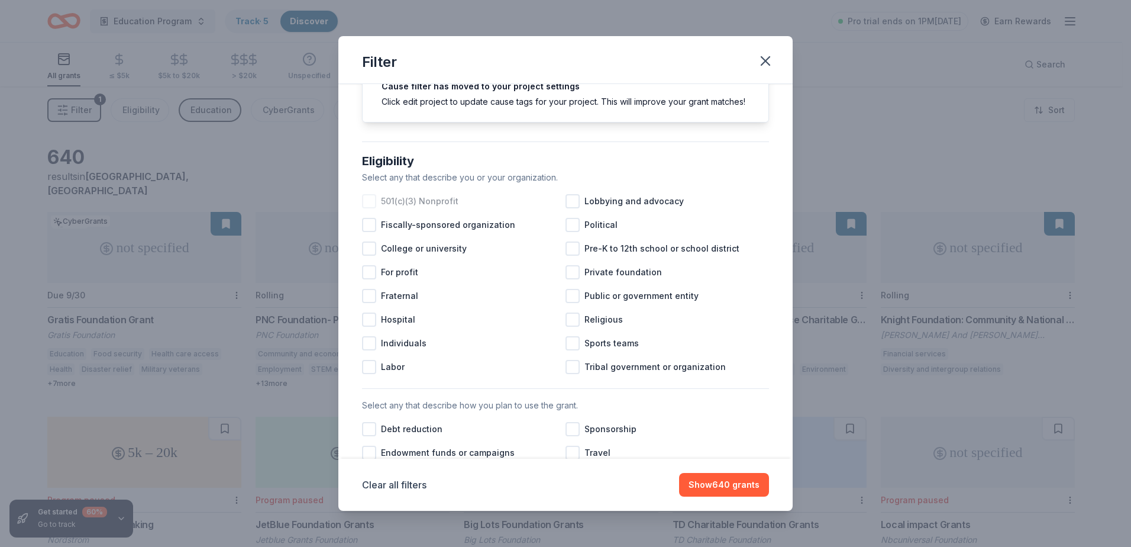
click at [415, 208] on span "501(c)(3) Nonprofit" at bounding box center [420, 201] width 78 height 14
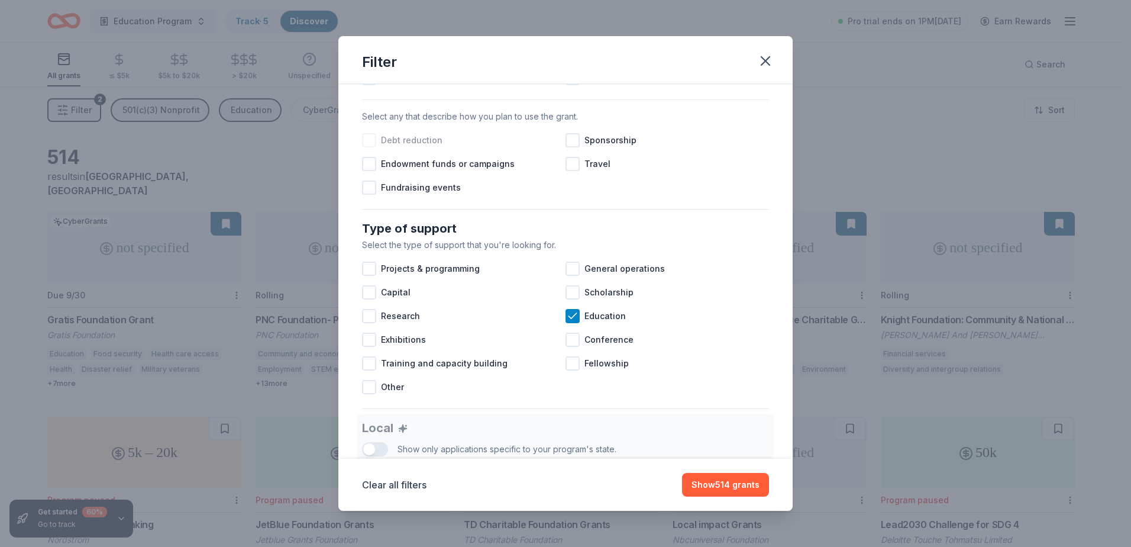
scroll to position [355, 0]
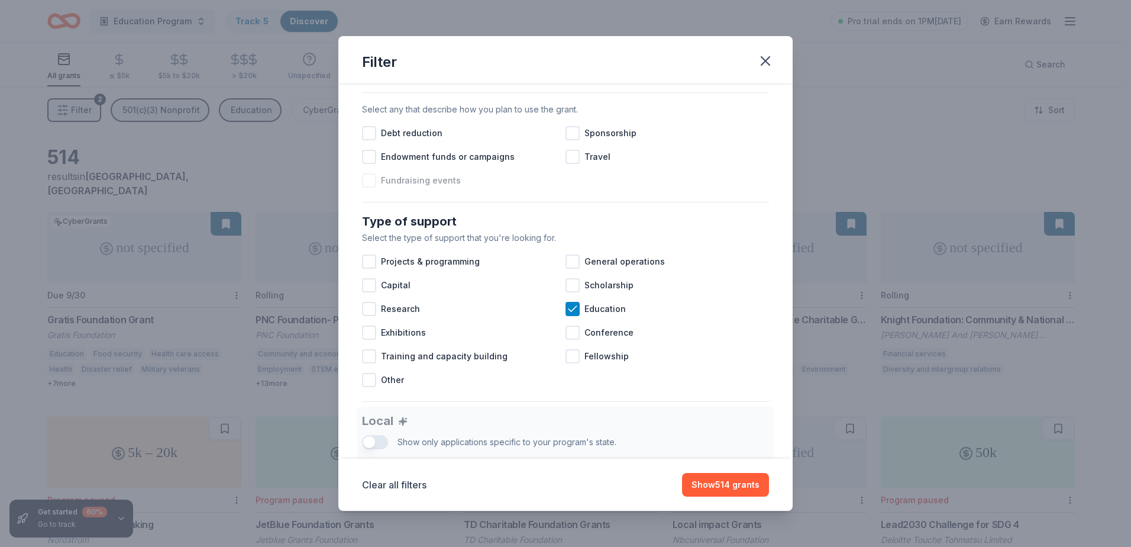
click at [450, 192] on div "Fundraising events" at bounding box center [464, 181] width 204 height 24
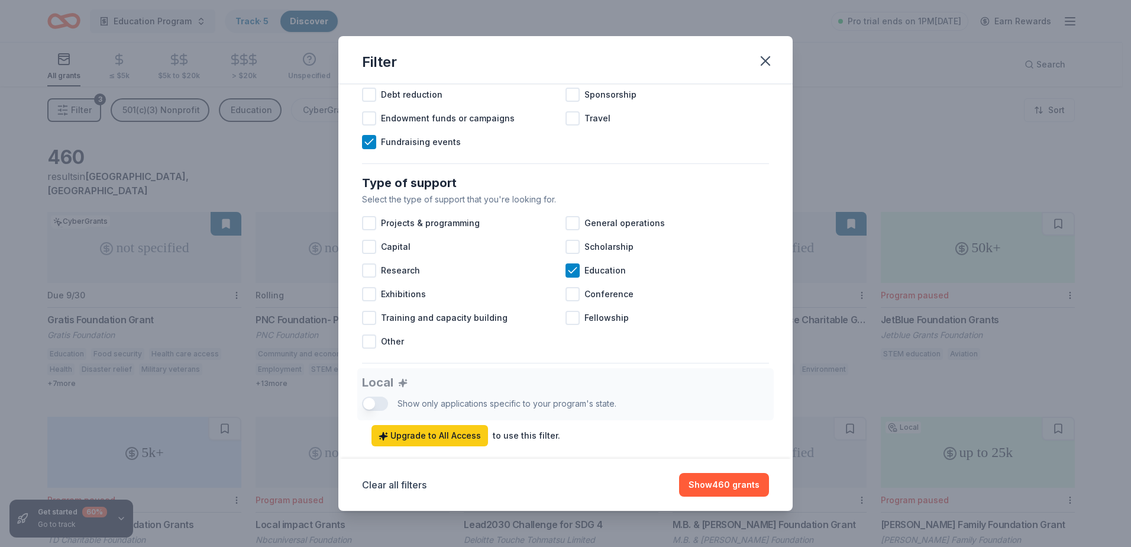
scroll to position [414, 0]
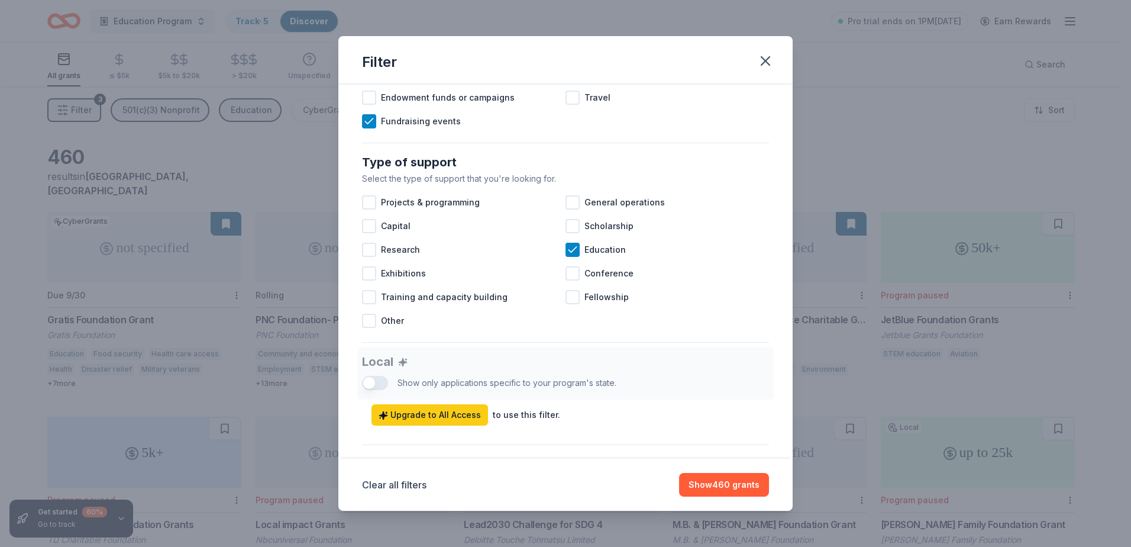
click at [719, 472] on div "Clear all filters Show 460 grants" at bounding box center [565, 485] width 454 height 52
click at [729, 481] on button "Show 460 grants" at bounding box center [724, 485] width 90 height 24
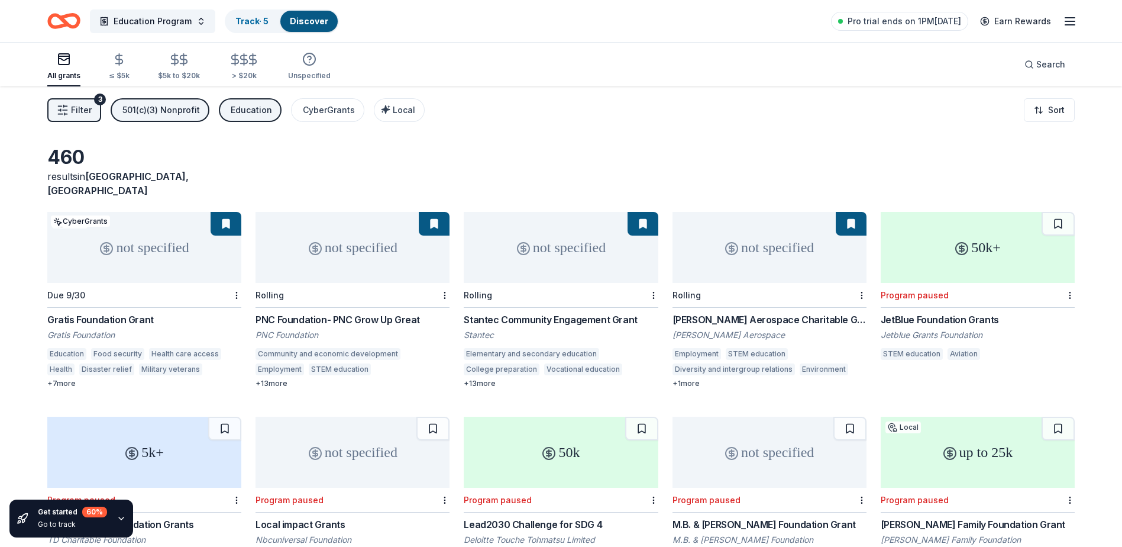
click at [76, 109] on span "Filter" at bounding box center [81, 110] width 21 height 14
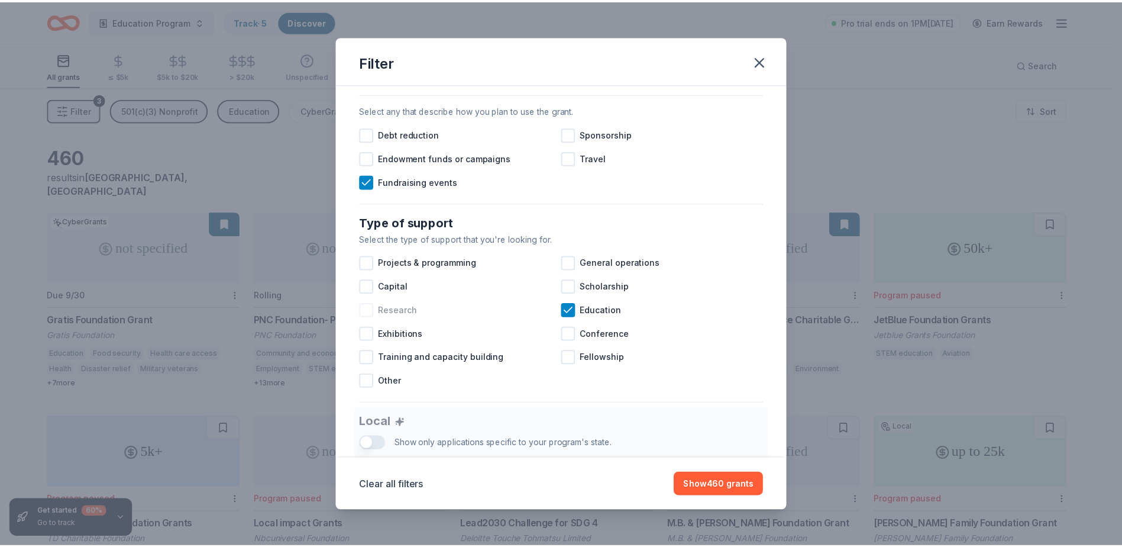
scroll to position [355, 0]
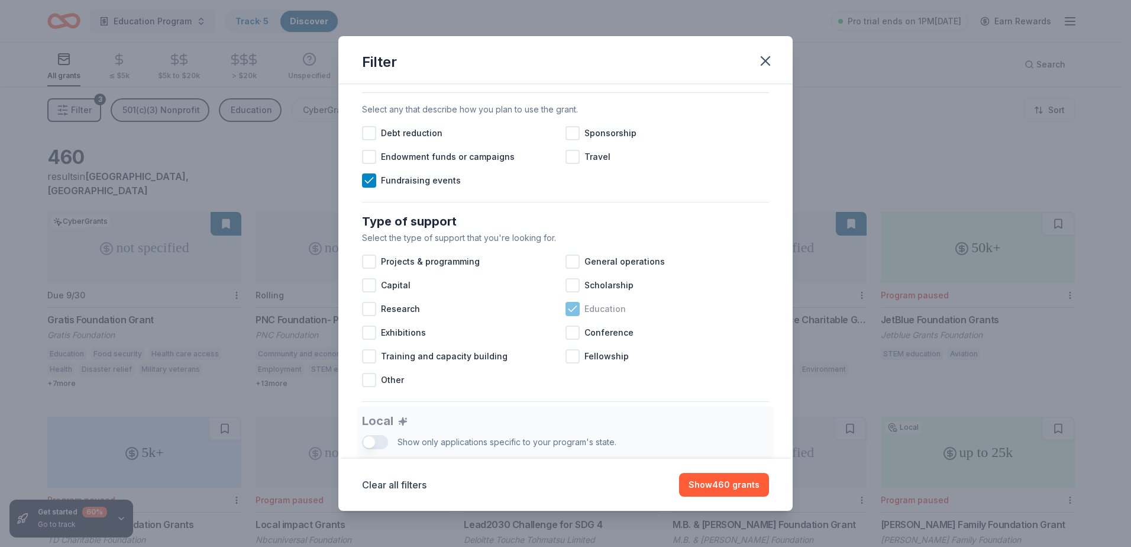
click at [570, 311] on icon at bounding box center [573, 308] width 8 height 5
click at [594, 273] on div "General operations" at bounding box center [668, 262] width 204 height 24
click at [731, 483] on button "Show 113 grants" at bounding box center [727, 485] width 85 height 24
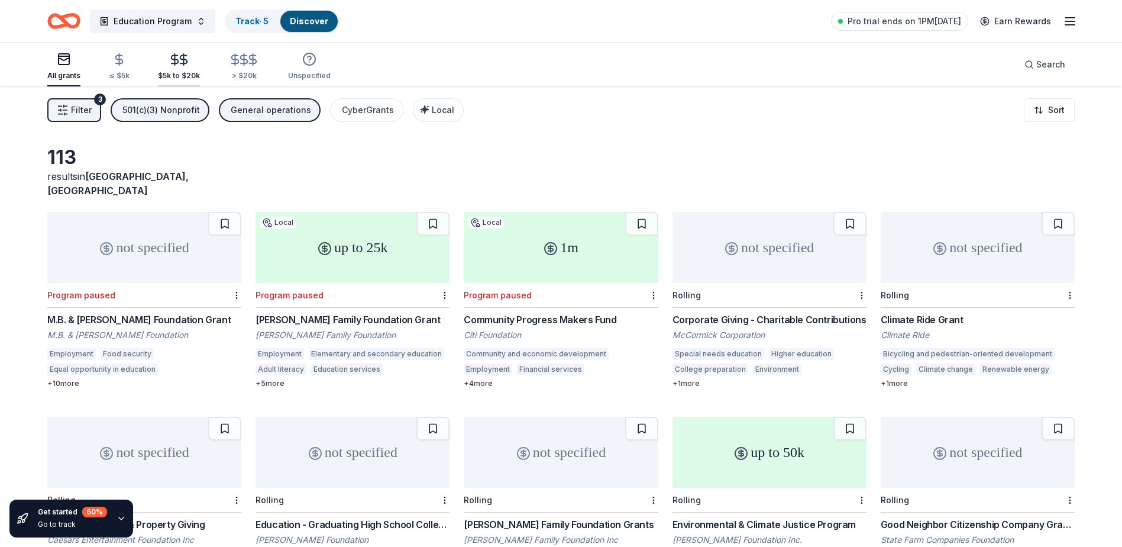
click at [172, 74] on div "$5k to $20k" at bounding box center [179, 75] width 42 height 9
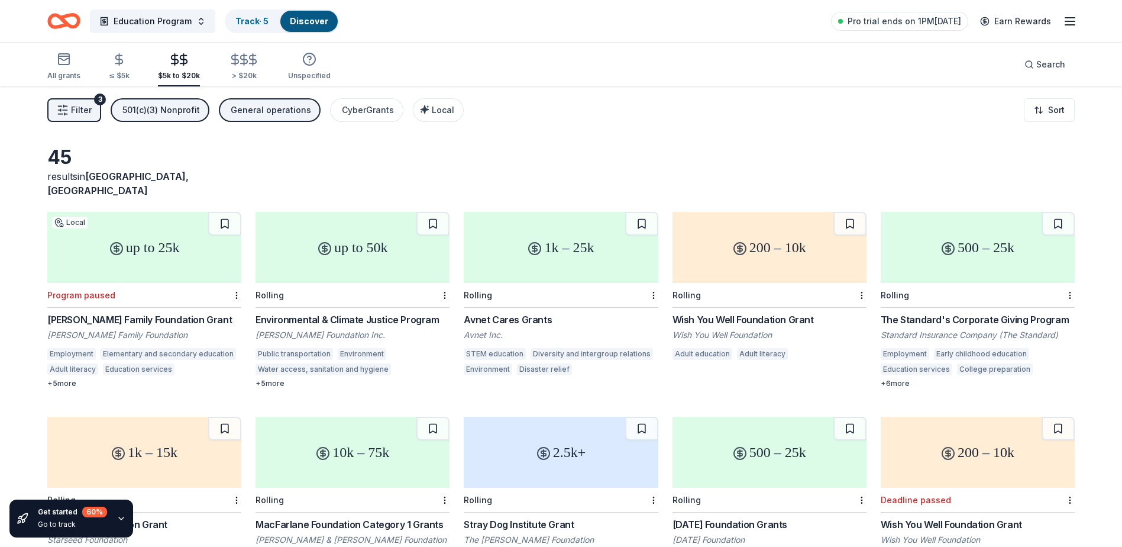
click at [172, 119] on button "501(c)(3) Nonprofit" at bounding box center [160, 110] width 99 height 24
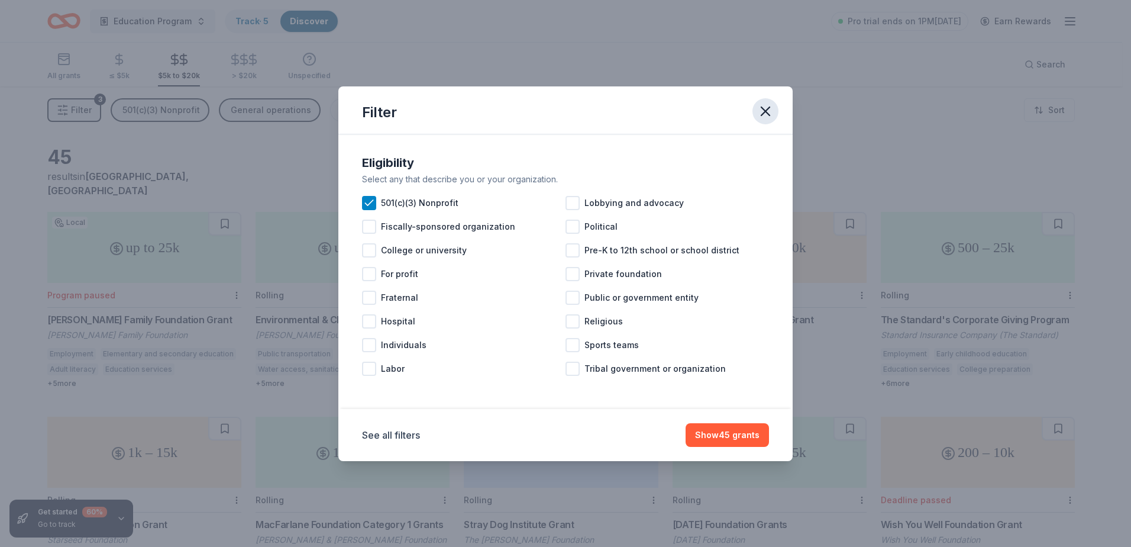
click at [766, 112] on icon "button" at bounding box center [765, 111] width 17 height 17
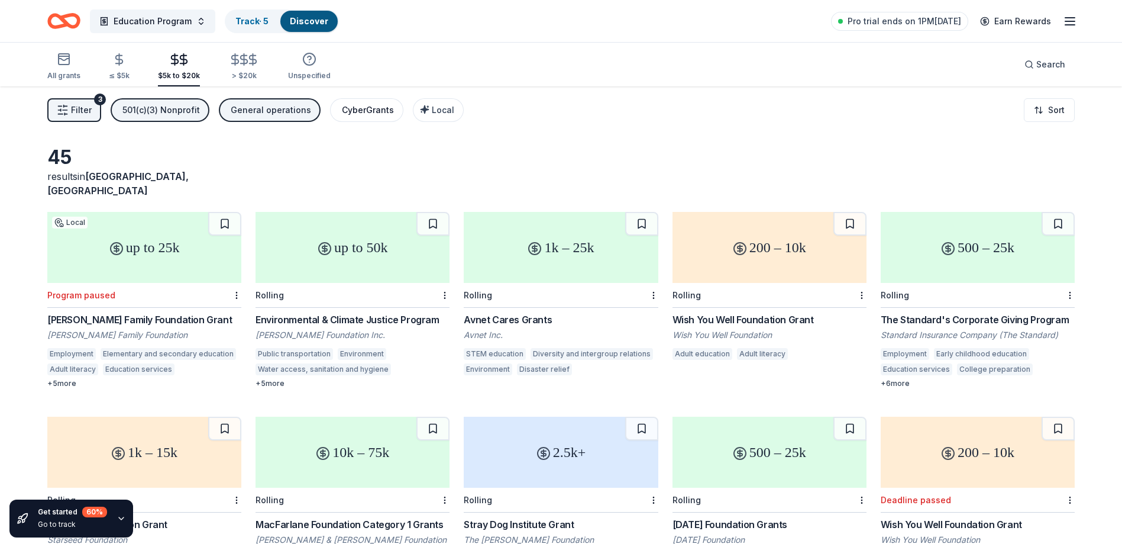
click at [347, 117] on div "CyberGrants" at bounding box center [368, 110] width 52 height 14
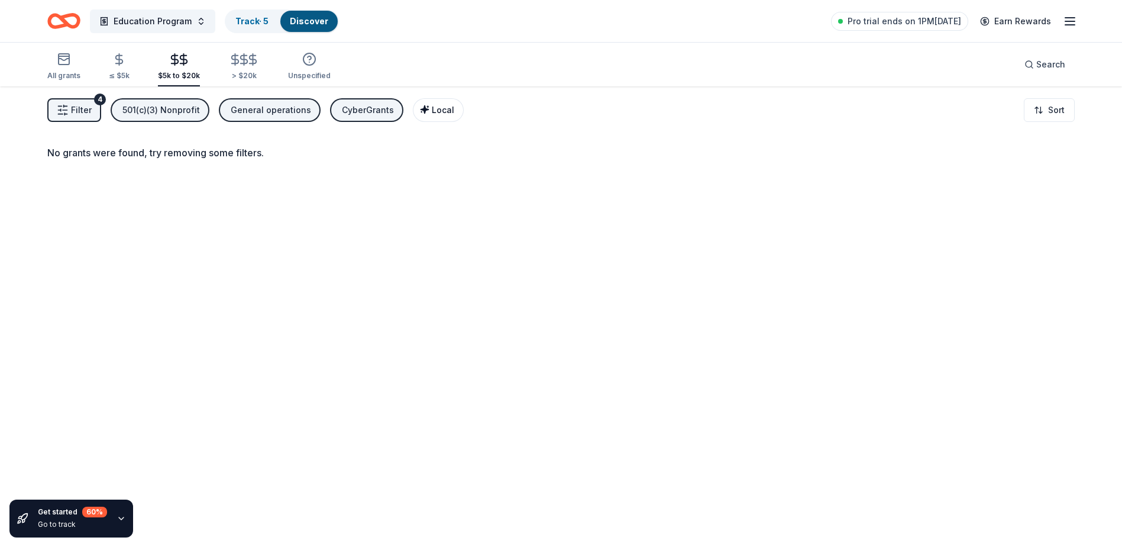
click at [432, 109] on span "Local" at bounding box center [443, 110] width 22 height 10
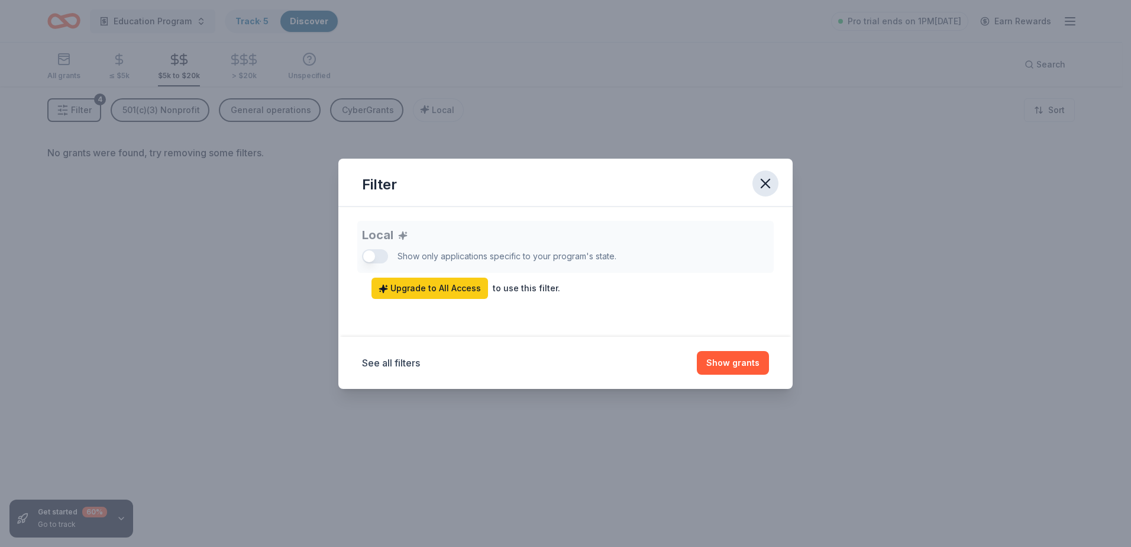
click at [765, 183] on icon "button" at bounding box center [765, 183] width 8 height 8
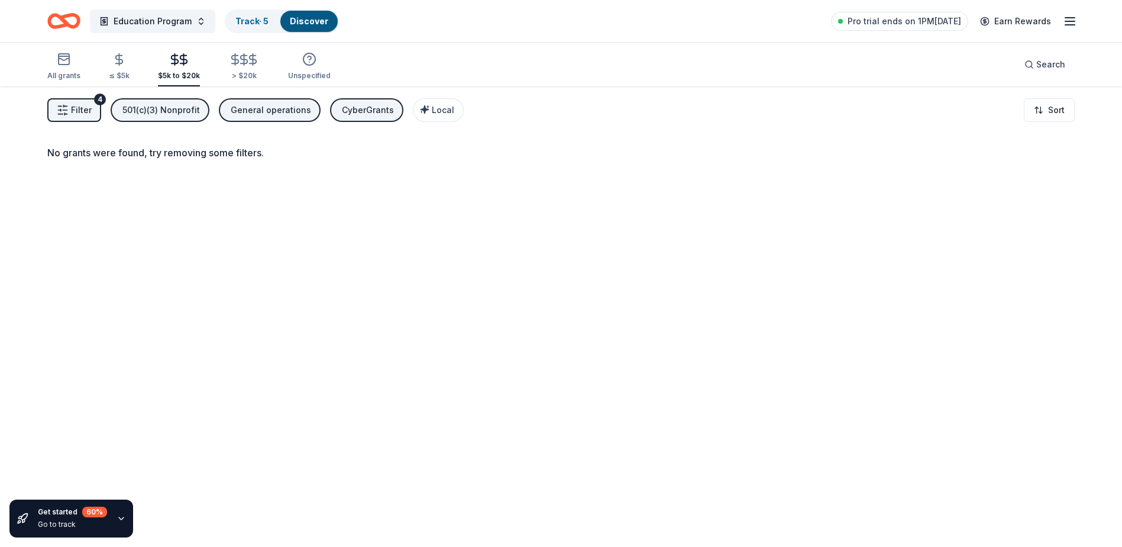
click at [366, 126] on div "Filter 4 501(c)(3) Nonprofit General operations CyberGrants Local Sort" at bounding box center [561, 109] width 1122 height 47
click at [366, 114] on div "CyberGrants" at bounding box center [368, 110] width 52 height 14
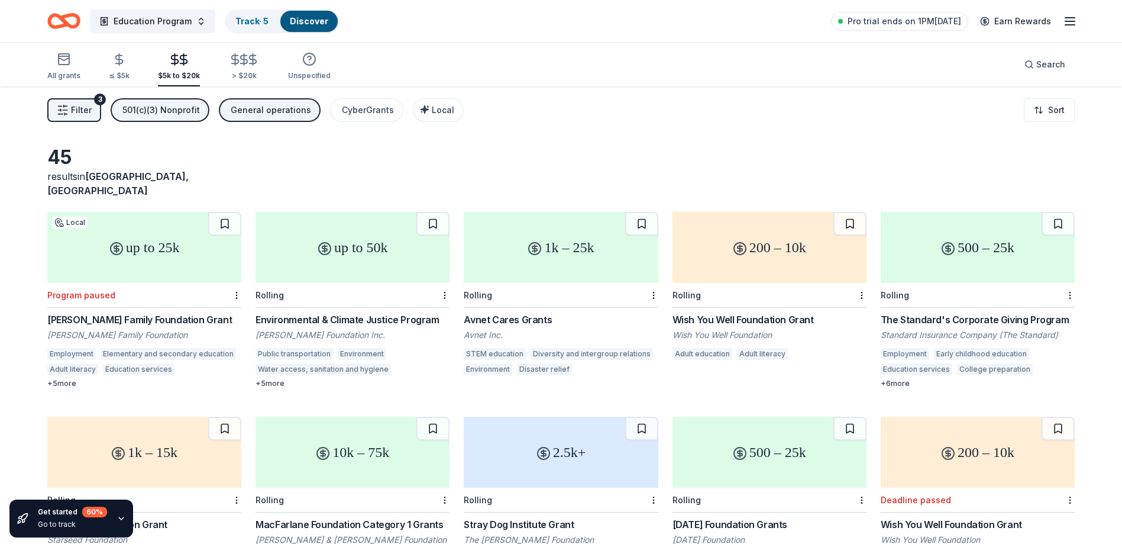
click at [56, 113] on button "Filter 3" at bounding box center [74, 110] width 54 height 24
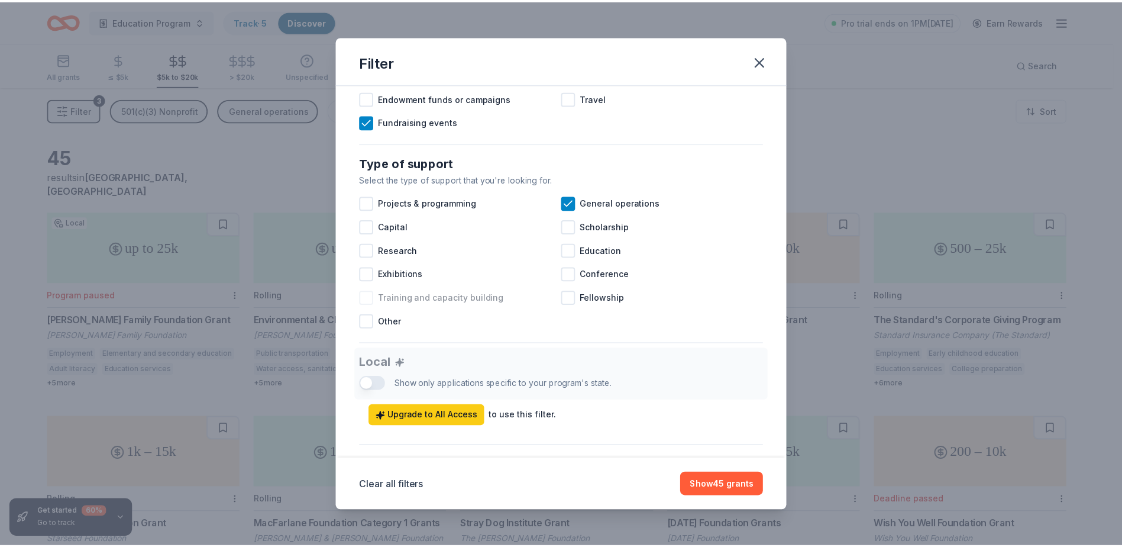
scroll to position [414, 0]
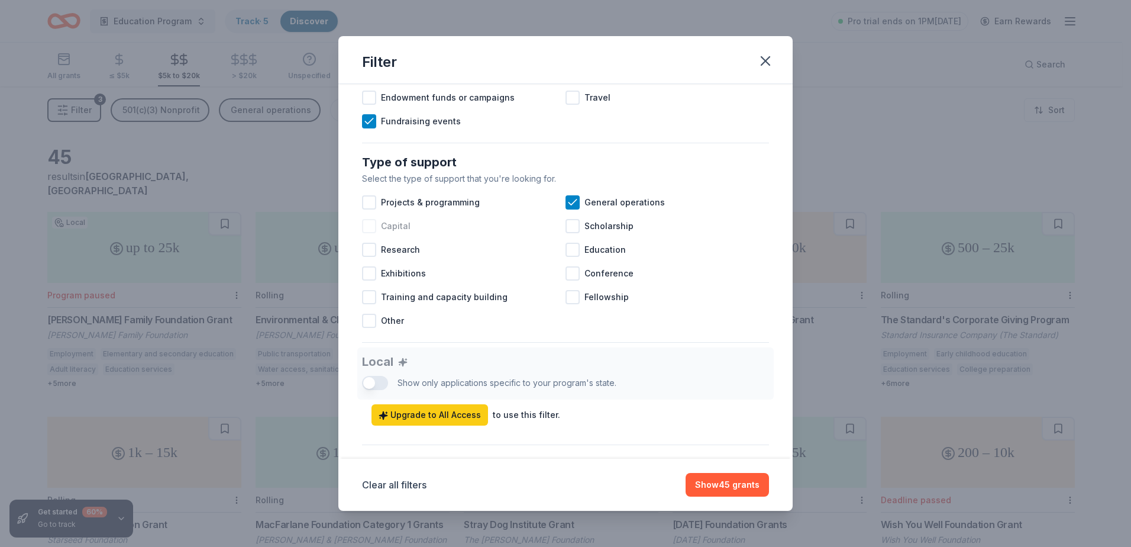
click at [388, 233] on span "Capital" at bounding box center [396, 226] width 30 height 14
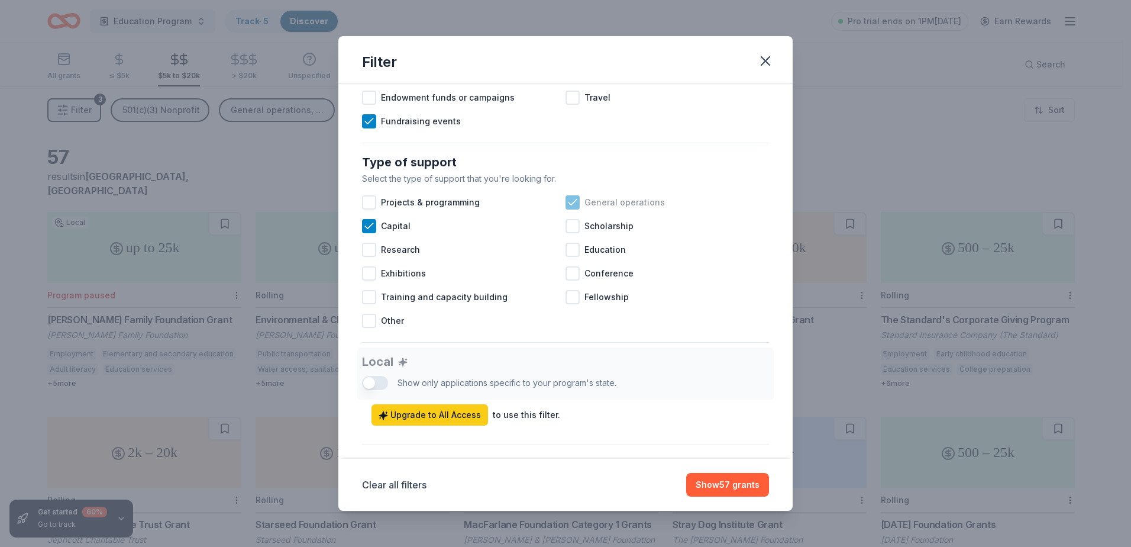
click at [570, 208] on icon at bounding box center [573, 202] width 12 height 12
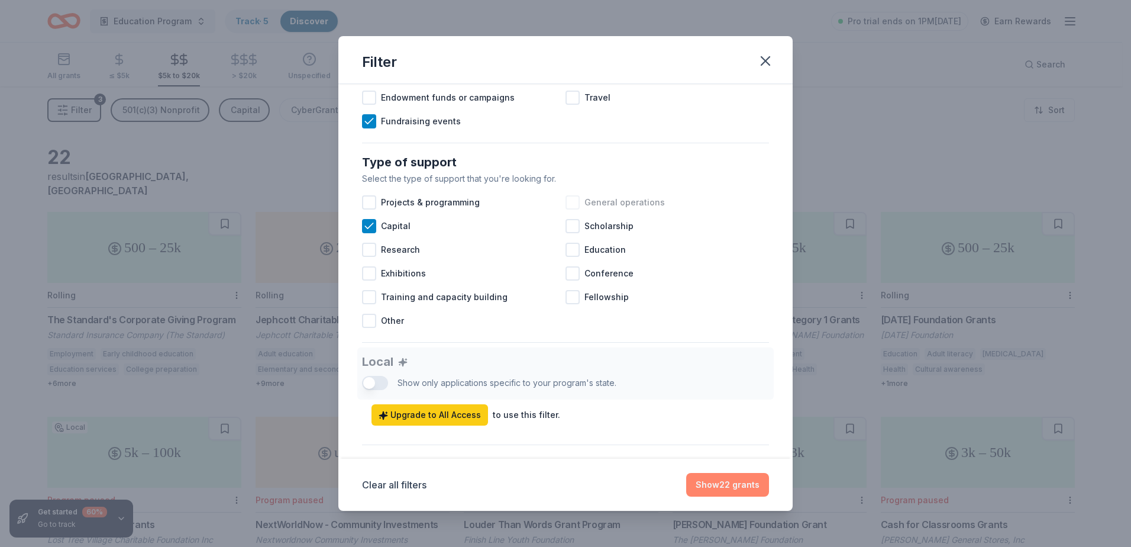
click at [738, 476] on button "Show 22 grants" at bounding box center [727, 485] width 83 height 24
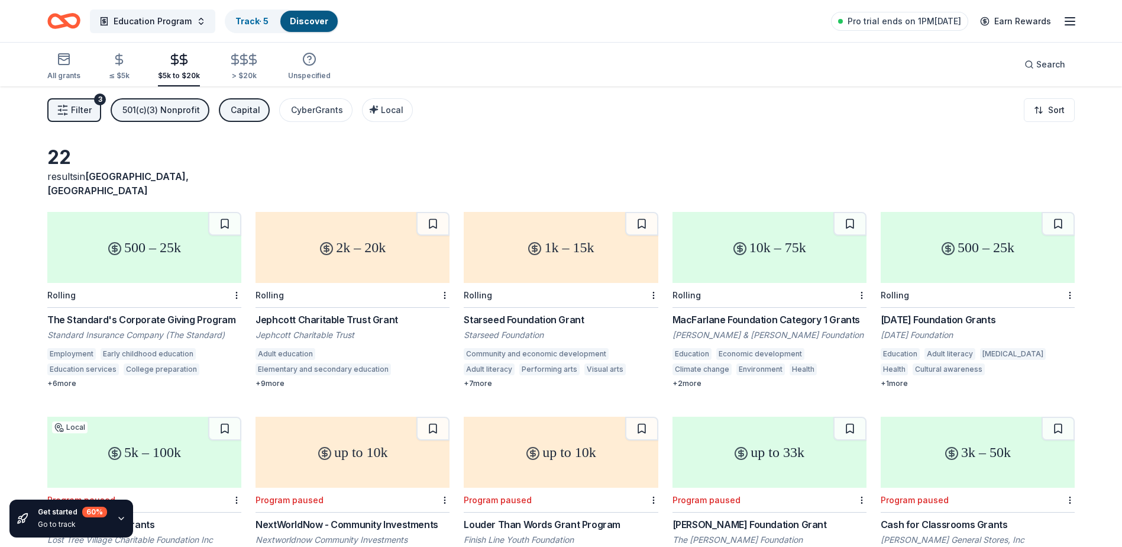
click at [67, 111] on icon "button" at bounding box center [63, 110] width 12 height 12
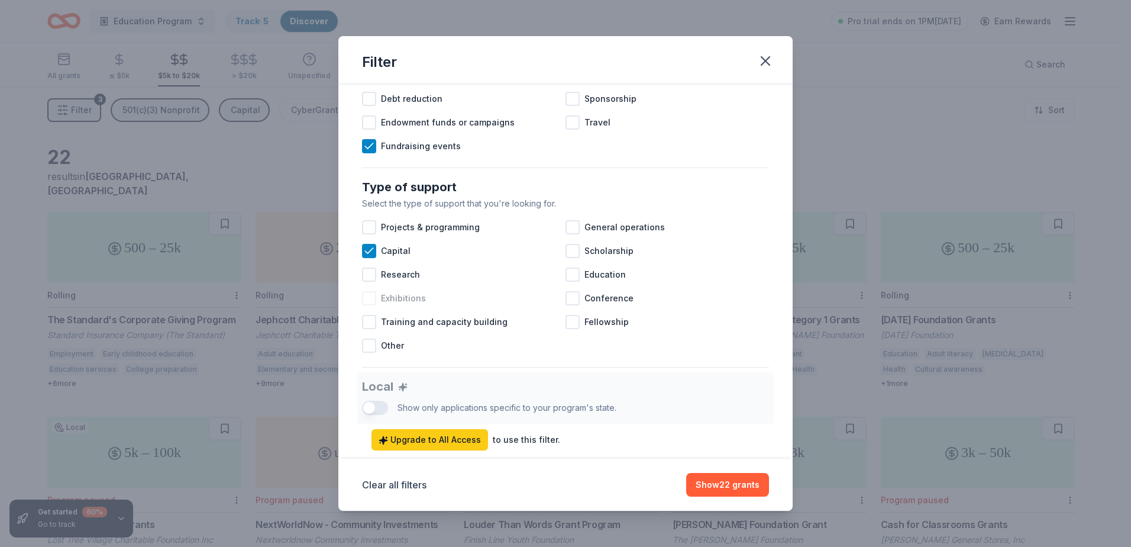
scroll to position [414, 0]
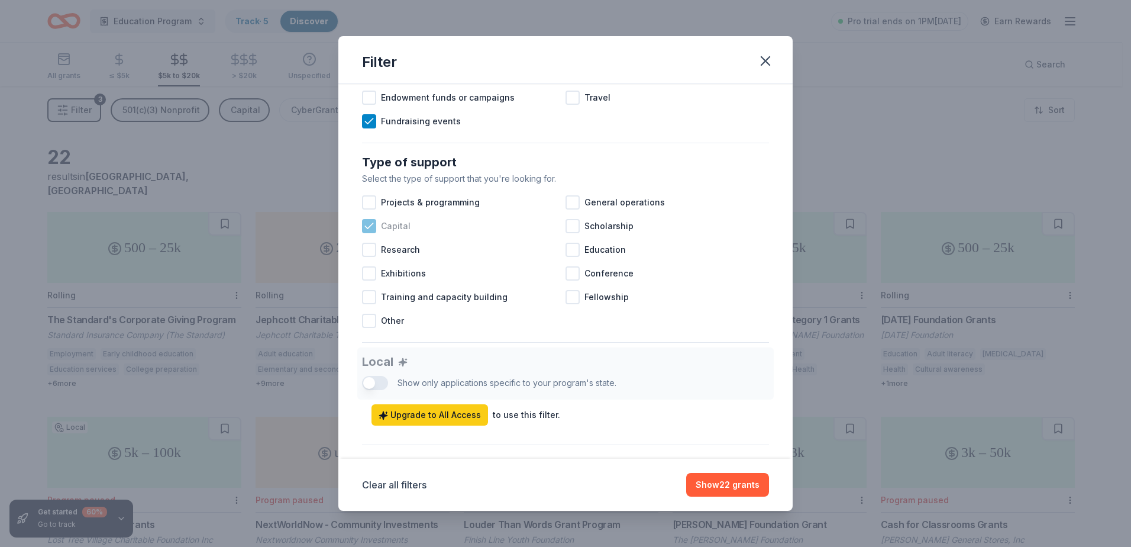
click at [379, 238] on div "Capital" at bounding box center [464, 226] width 204 height 24
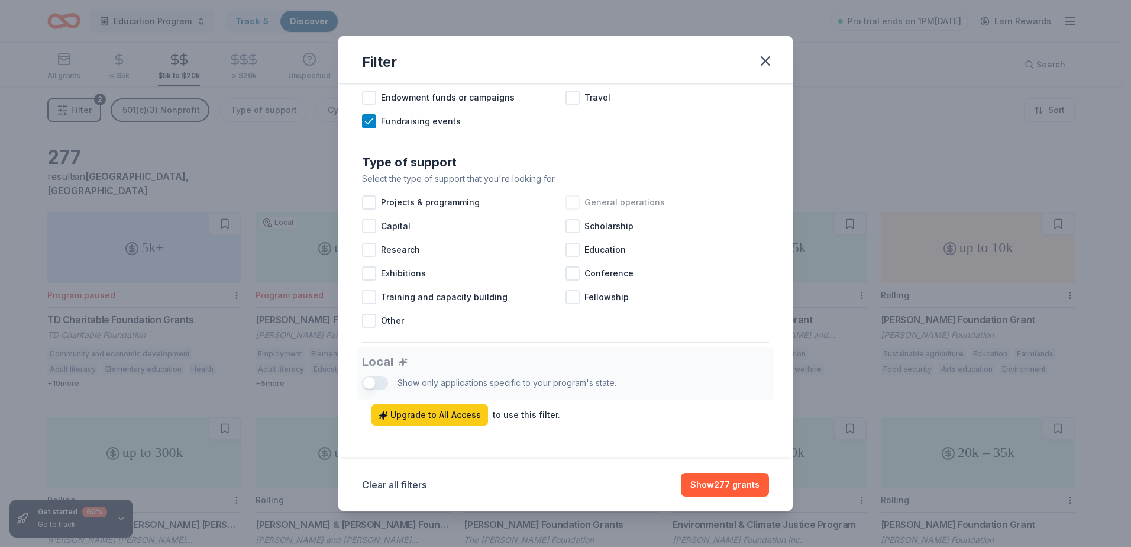
click at [577, 214] on div "General operations" at bounding box center [668, 203] width 204 height 24
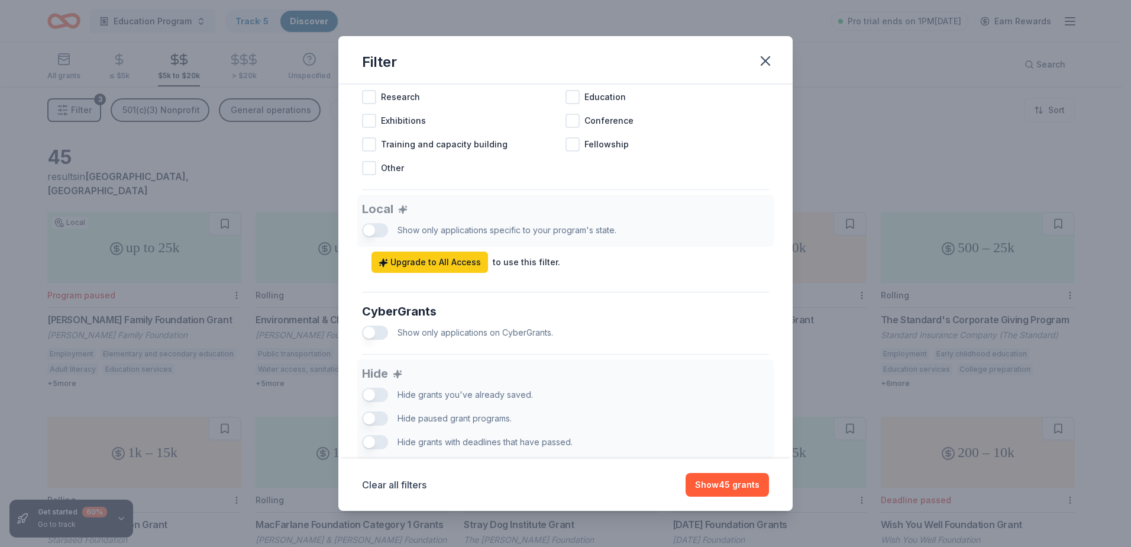
scroll to position [643, 0]
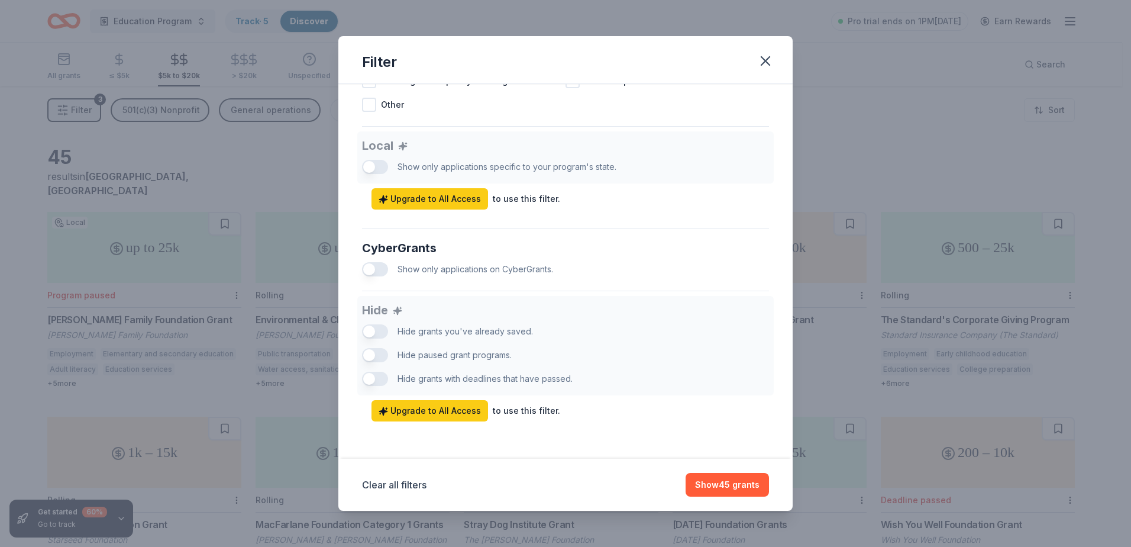
click at [377, 267] on button "button" at bounding box center [375, 269] width 26 height 14
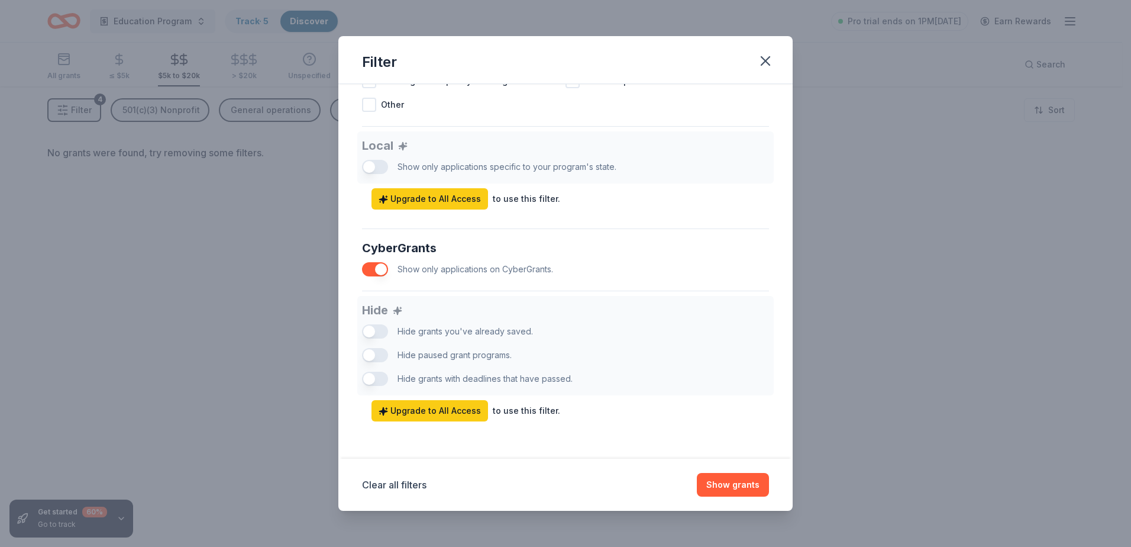
click at [377, 267] on button "button" at bounding box center [375, 269] width 26 height 14
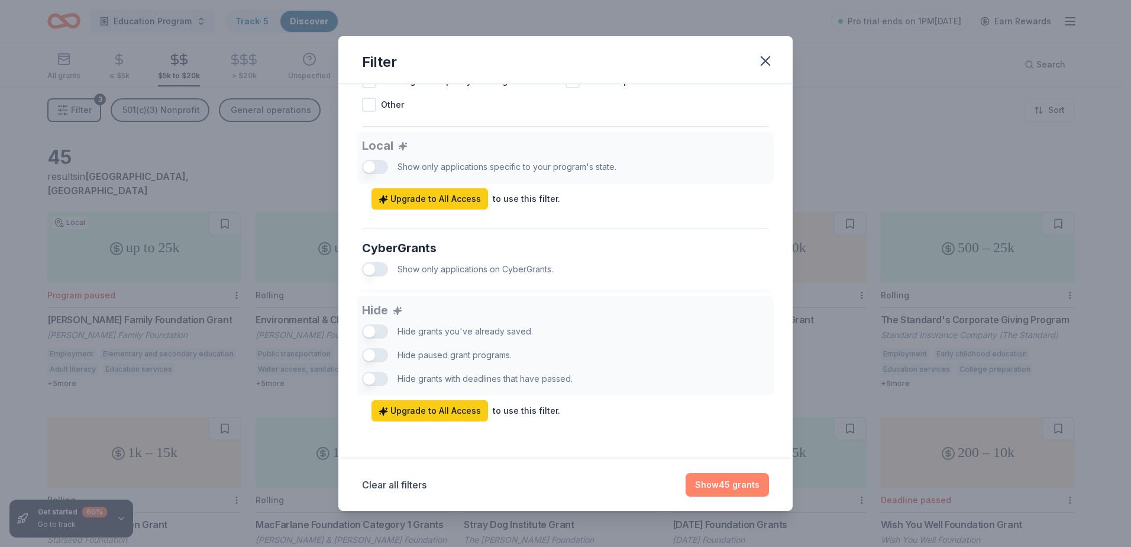
click at [735, 482] on button "Show 45 grants" at bounding box center [727, 485] width 83 height 24
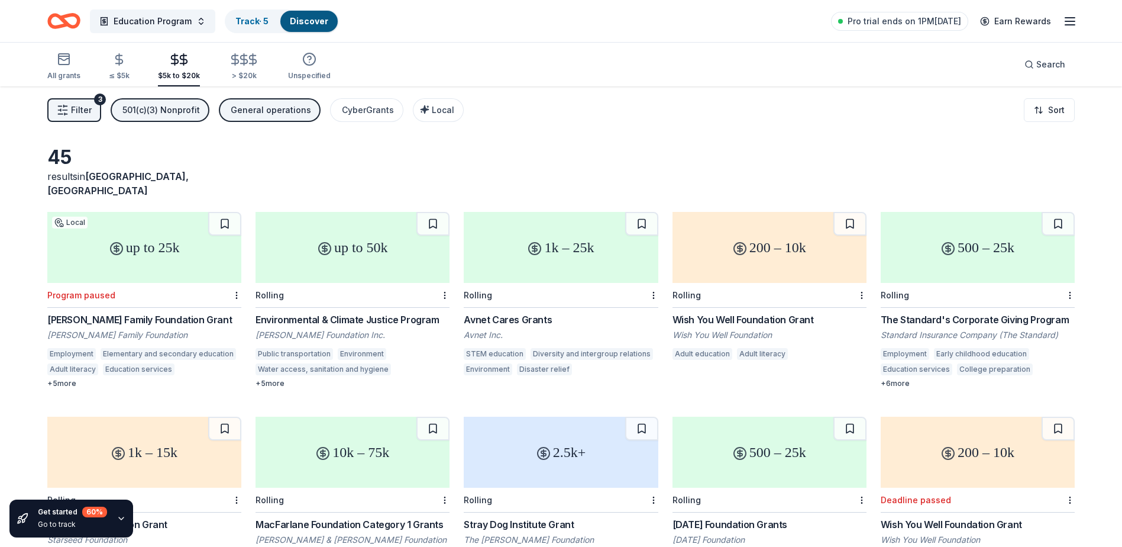
click at [78, 110] on span "Filter" at bounding box center [81, 110] width 21 height 14
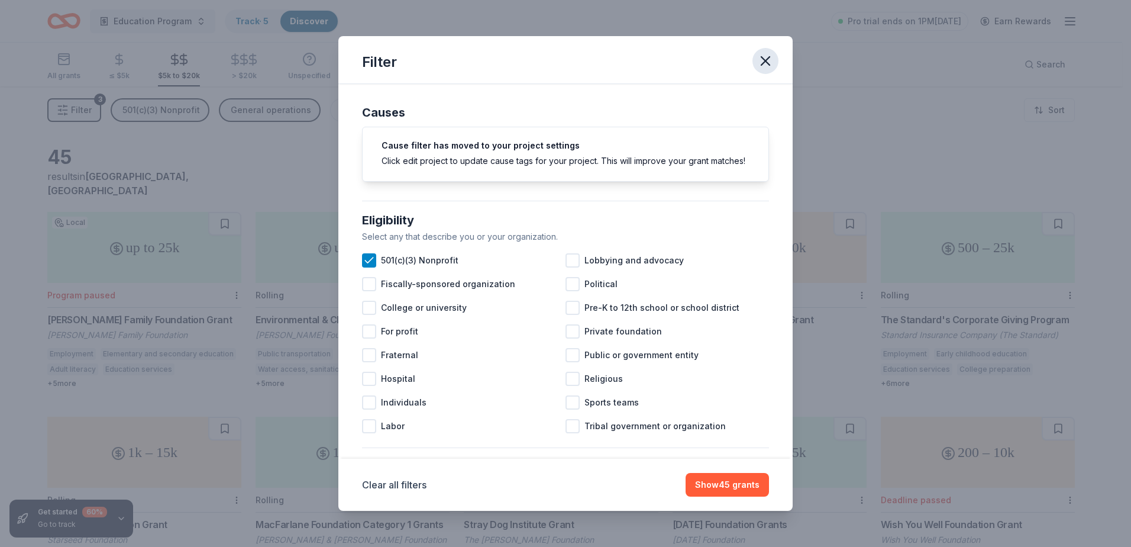
click at [759, 60] on icon "button" at bounding box center [765, 61] width 17 height 17
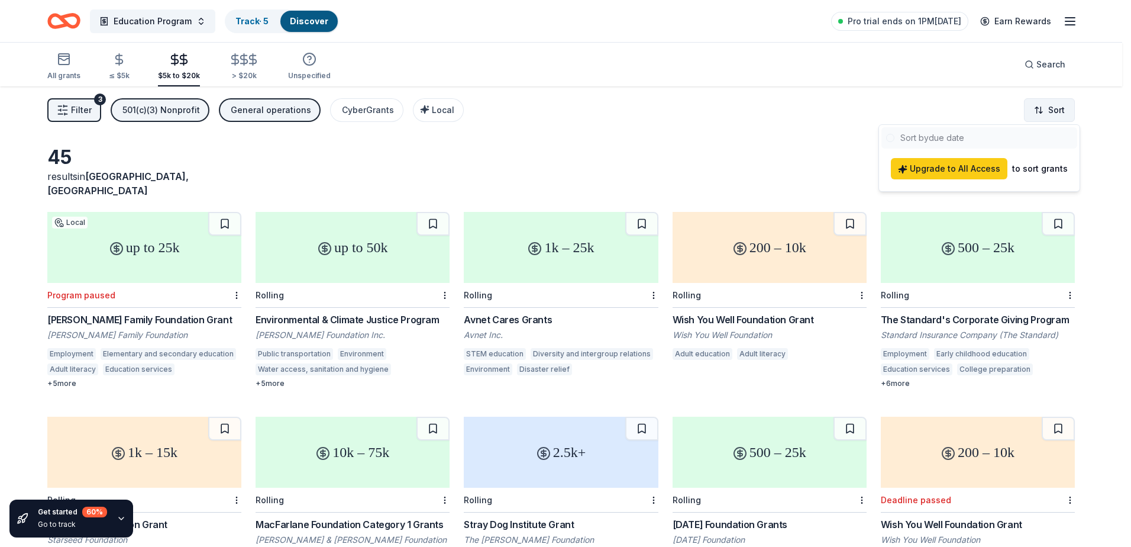
click at [1027, 115] on html "Education Program Track · 5 Discover Pro trial ends on 1PM, 8/26 Earn Rewards A…" at bounding box center [565, 273] width 1131 height 547
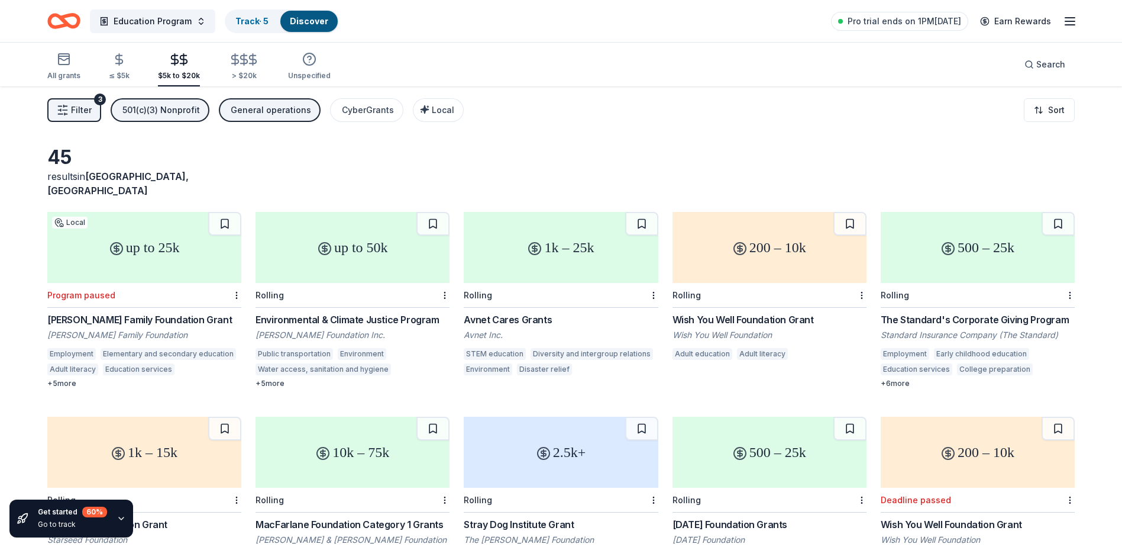
click at [777, 131] on div "Filter 3 501(c)(3) Nonprofit General operations CyberGrants Local Sort" at bounding box center [561, 109] width 1122 height 47
click at [302, 52] on icon "button" at bounding box center [309, 59] width 14 height 14
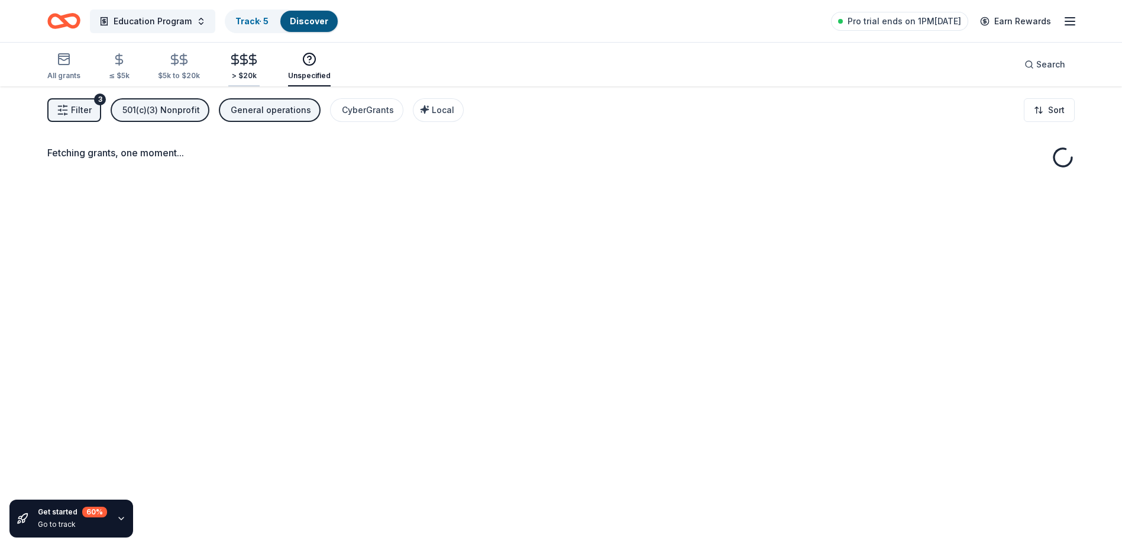
click at [244, 54] on line "button" at bounding box center [244, 59] width 0 height 11
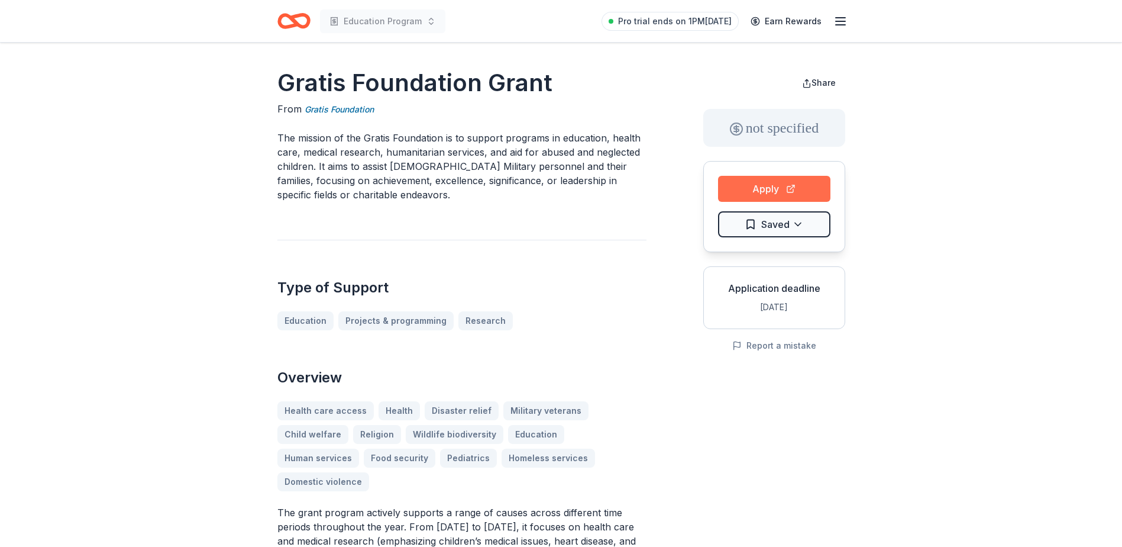
click at [760, 183] on button "Apply" at bounding box center [774, 189] width 112 height 26
click at [786, 189] on button "Apply" at bounding box center [774, 189] width 112 height 26
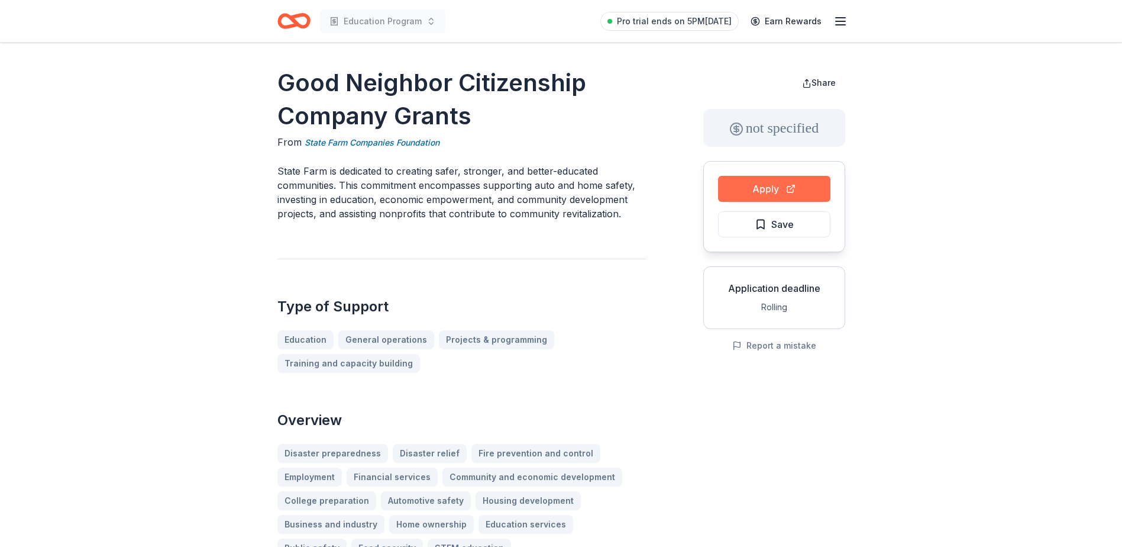
click at [770, 197] on button "Apply" at bounding box center [774, 189] width 112 height 26
click at [771, 192] on button "Apply" at bounding box center [774, 189] width 112 height 26
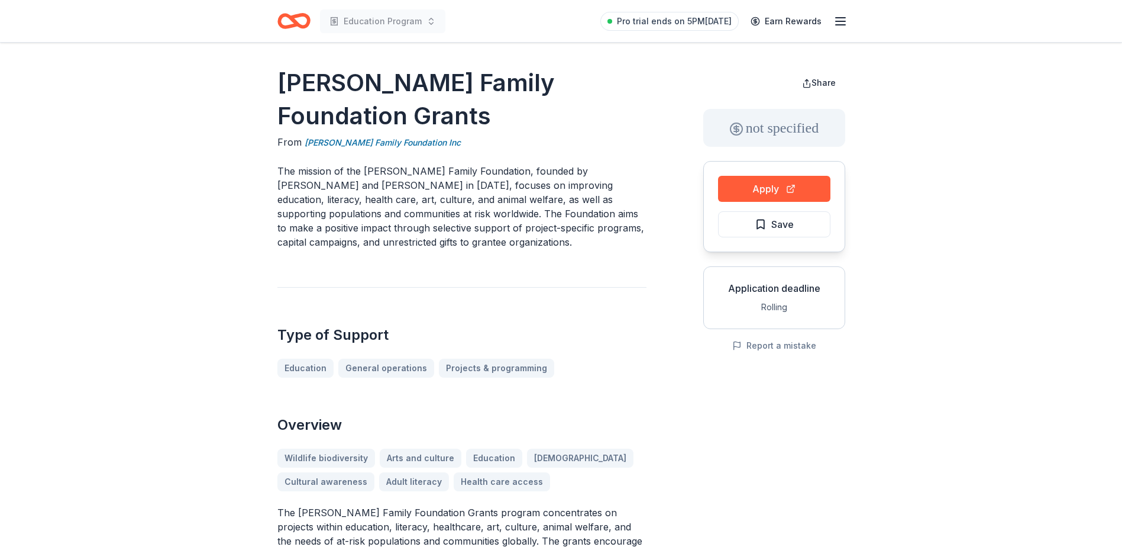
click at [583, 282] on div "[PERSON_NAME] Family Foundation Grants From [PERSON_NAME] Family Foundation Inc…" at bounding box center [461, 478] width 369 height 825
click at [751, 187] on button "Apply" at bounding box center [774, 189] width 112 height 26
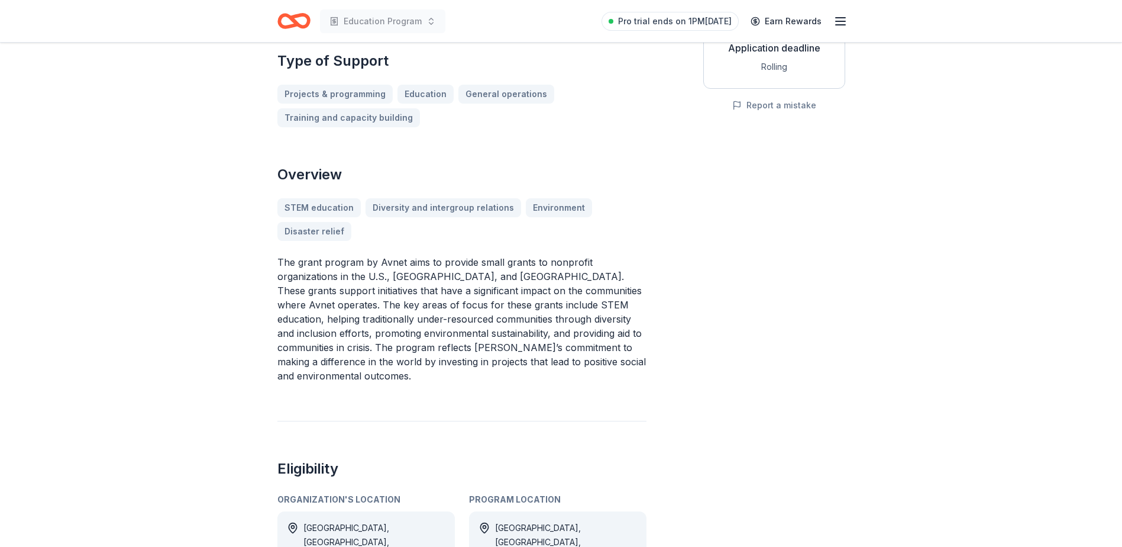
scroll to position [49, 0]
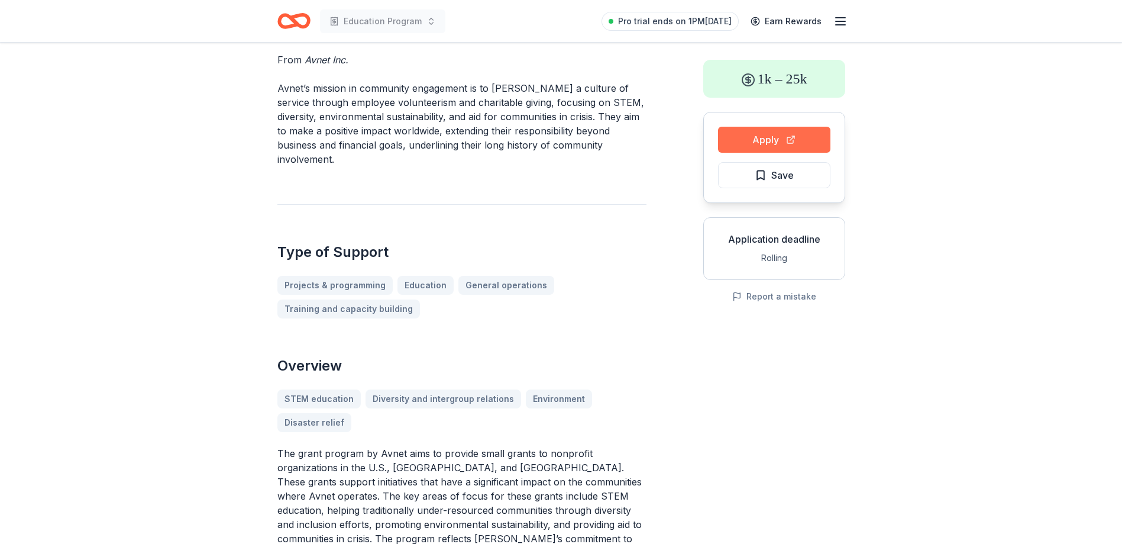
click at [758, 151] on button "Apply" at bounding box center [774, 140] width 112 height 26
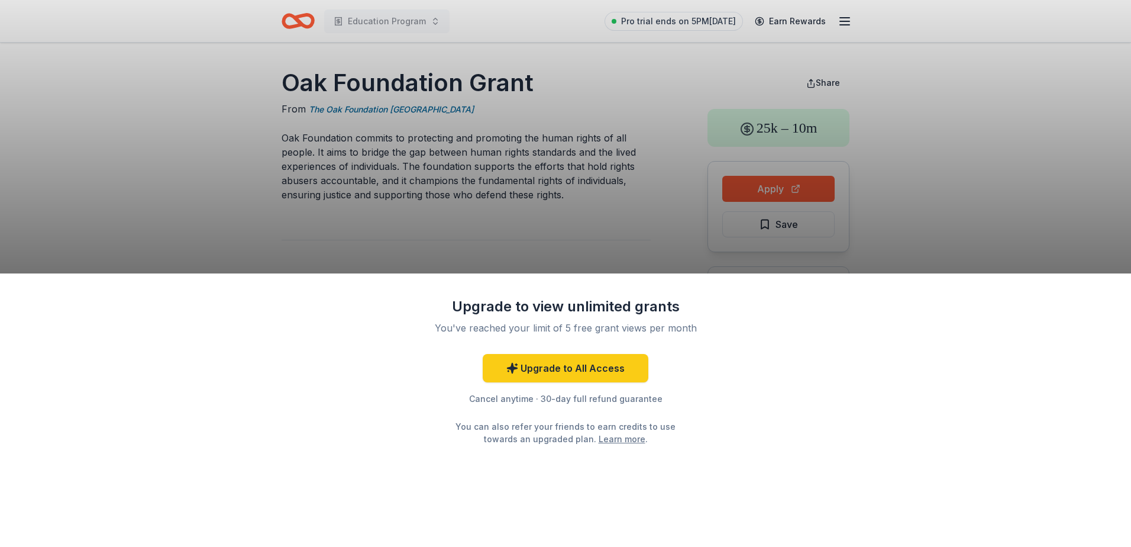
click at [624, 189] on div "Upgrade to view unlimited grants You've reached your limit of 5 free grant view…" at bounding box center [565, 273] width 1131 height 547
click at [788, 188] on div "Upgrade to view unlimited grants You've reached your limit of 5 free grant view…" at bounding box center [565, 273] width 1131 height 547
